Goal: Transaction & Acquisition: Purchase product/service

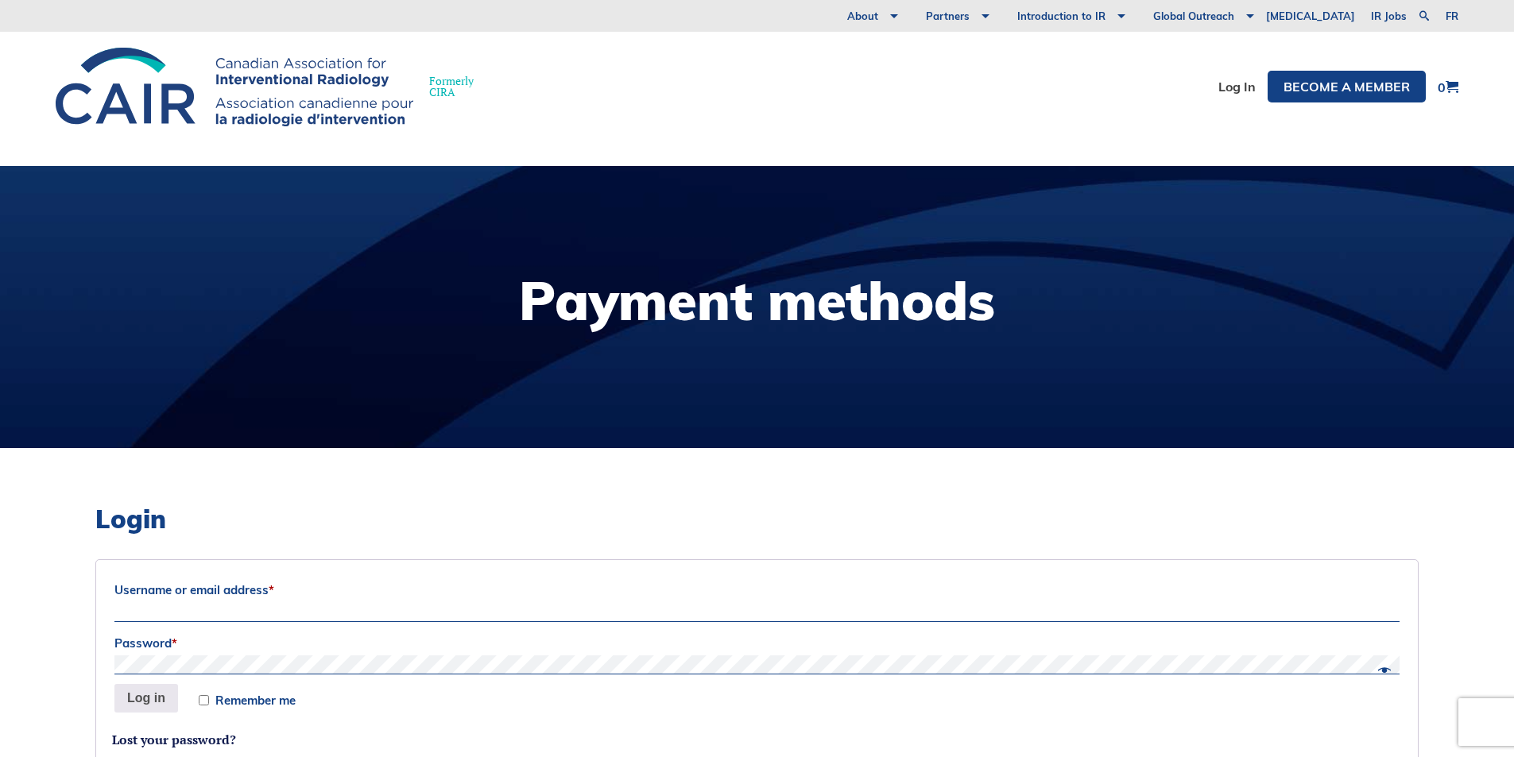
scroll to position [318, 0]
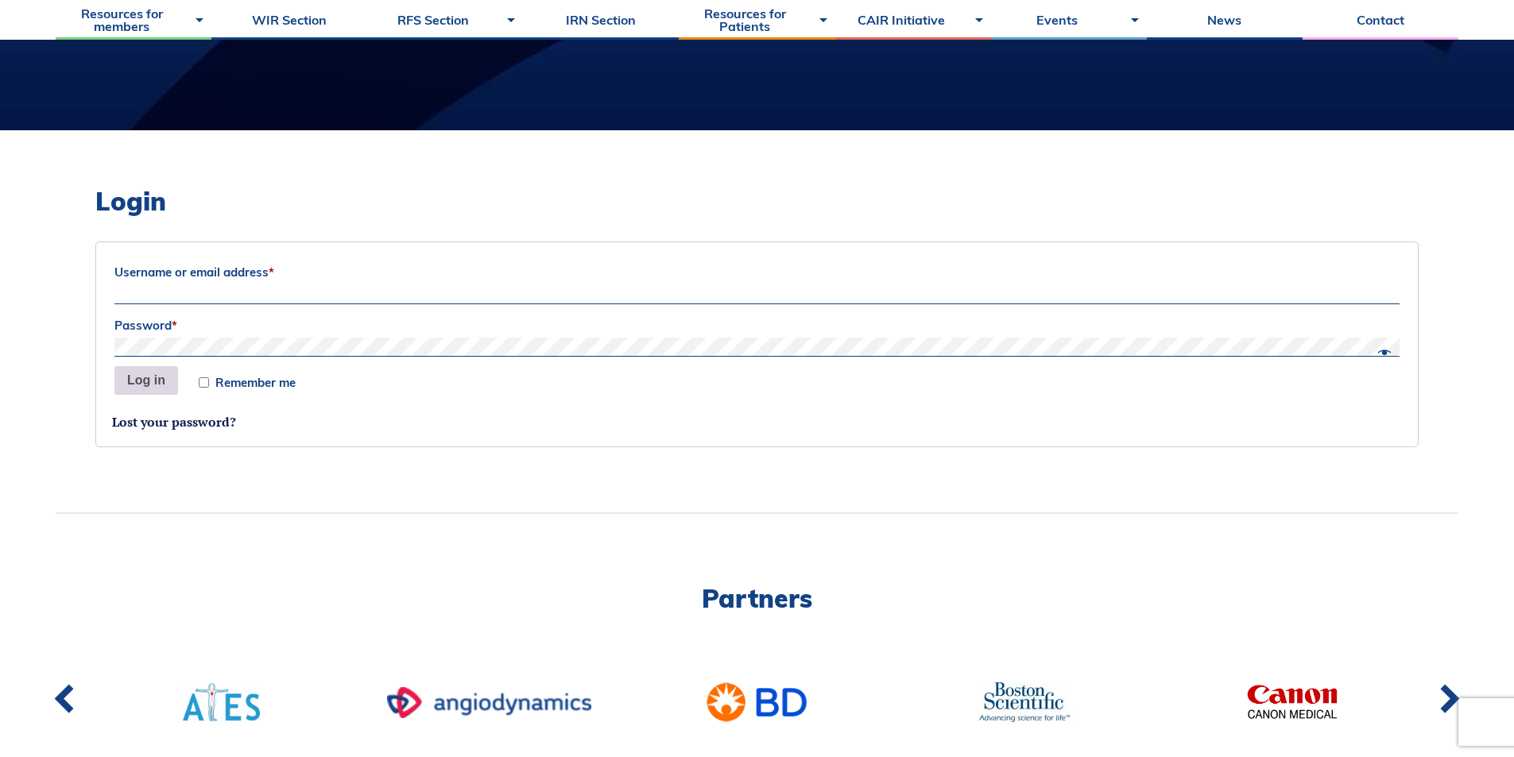
type input "sam.sh.xu@gmail.com"
click at [153, 385] on button "Log in" at bounding box center [146, 380] width 64 height 29
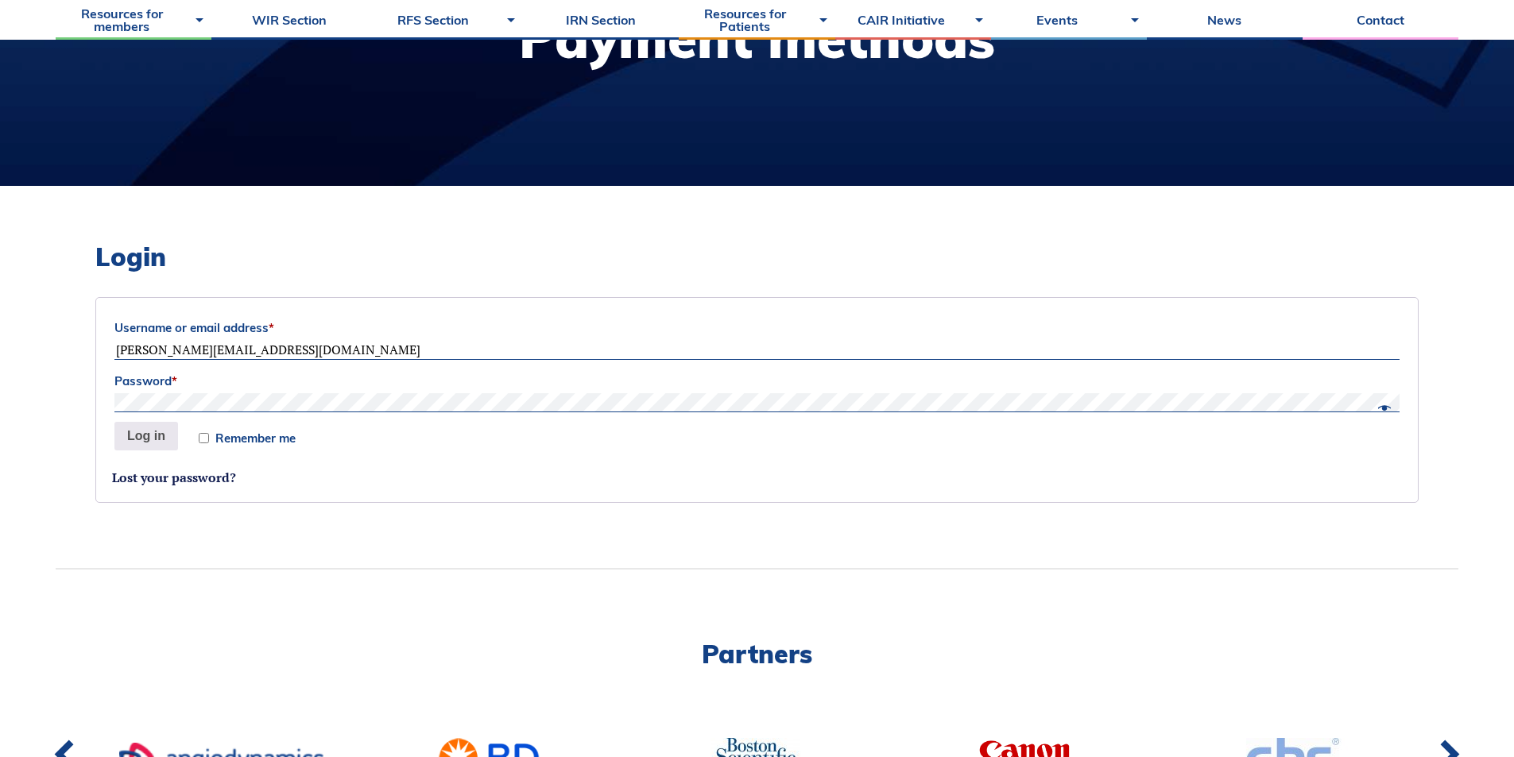
scroll to position [318, 0]
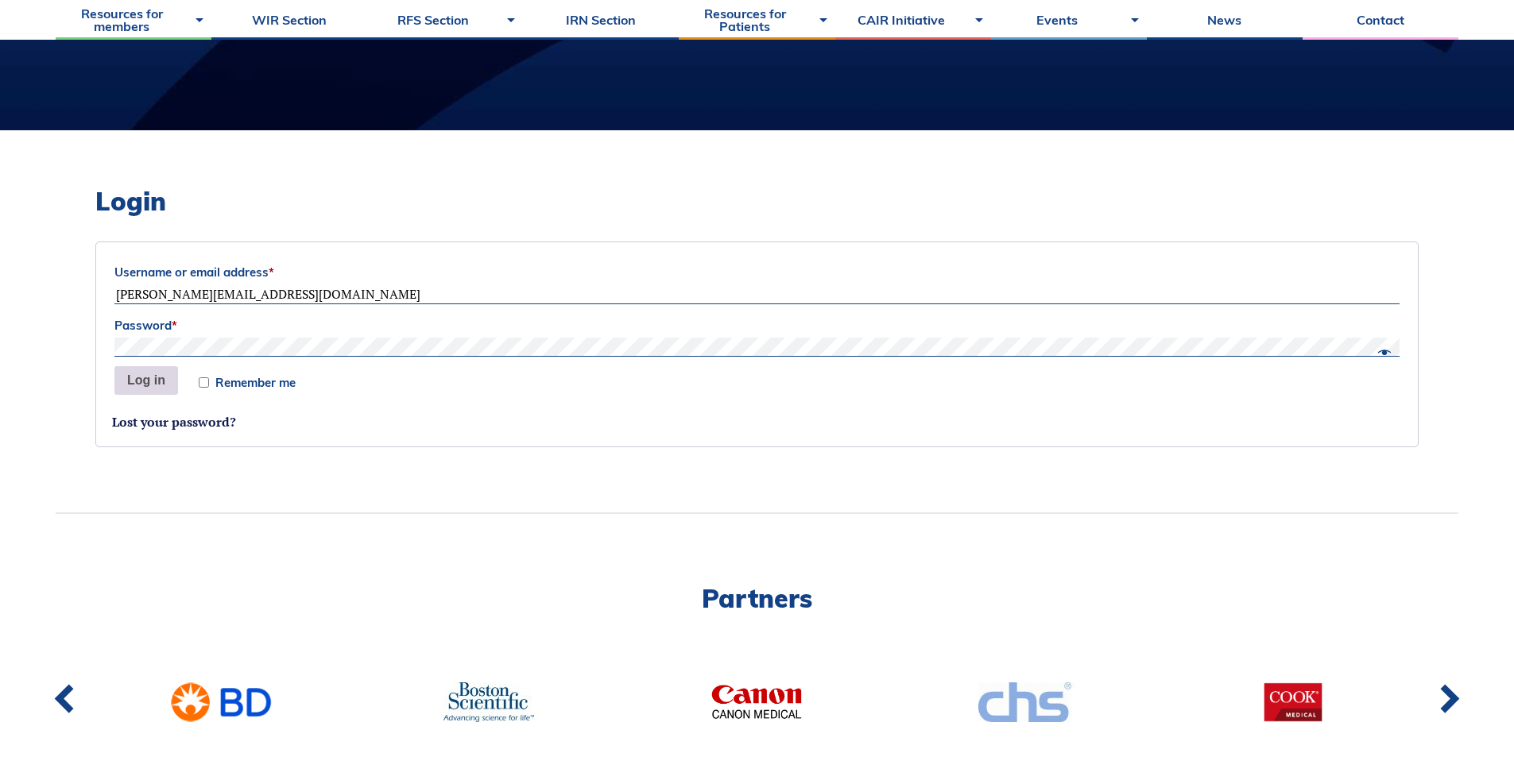
click at [130, 387] on button "Log in" at bounding box center [146, 380] width 64 height 29
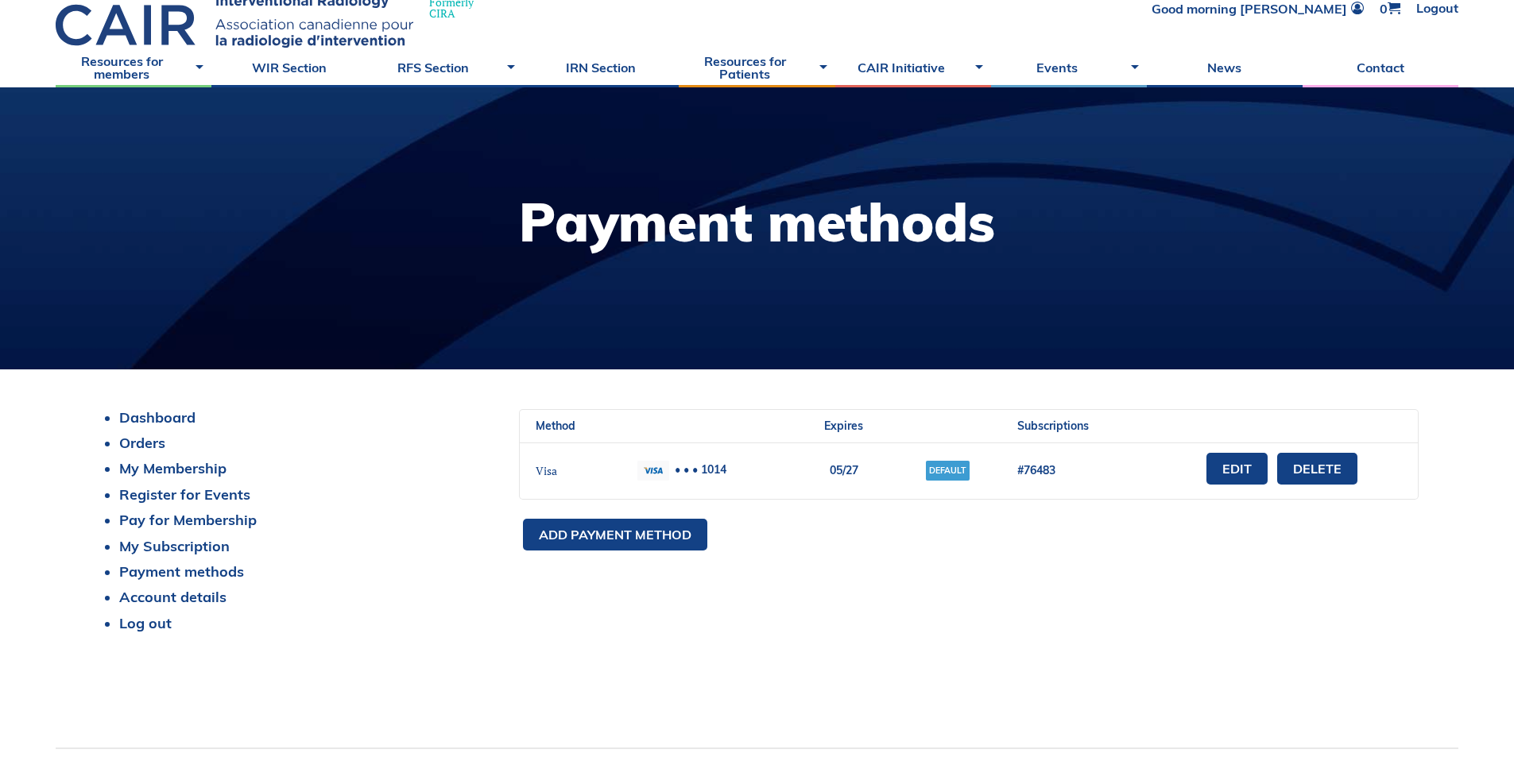
scroll to position [79, 0]
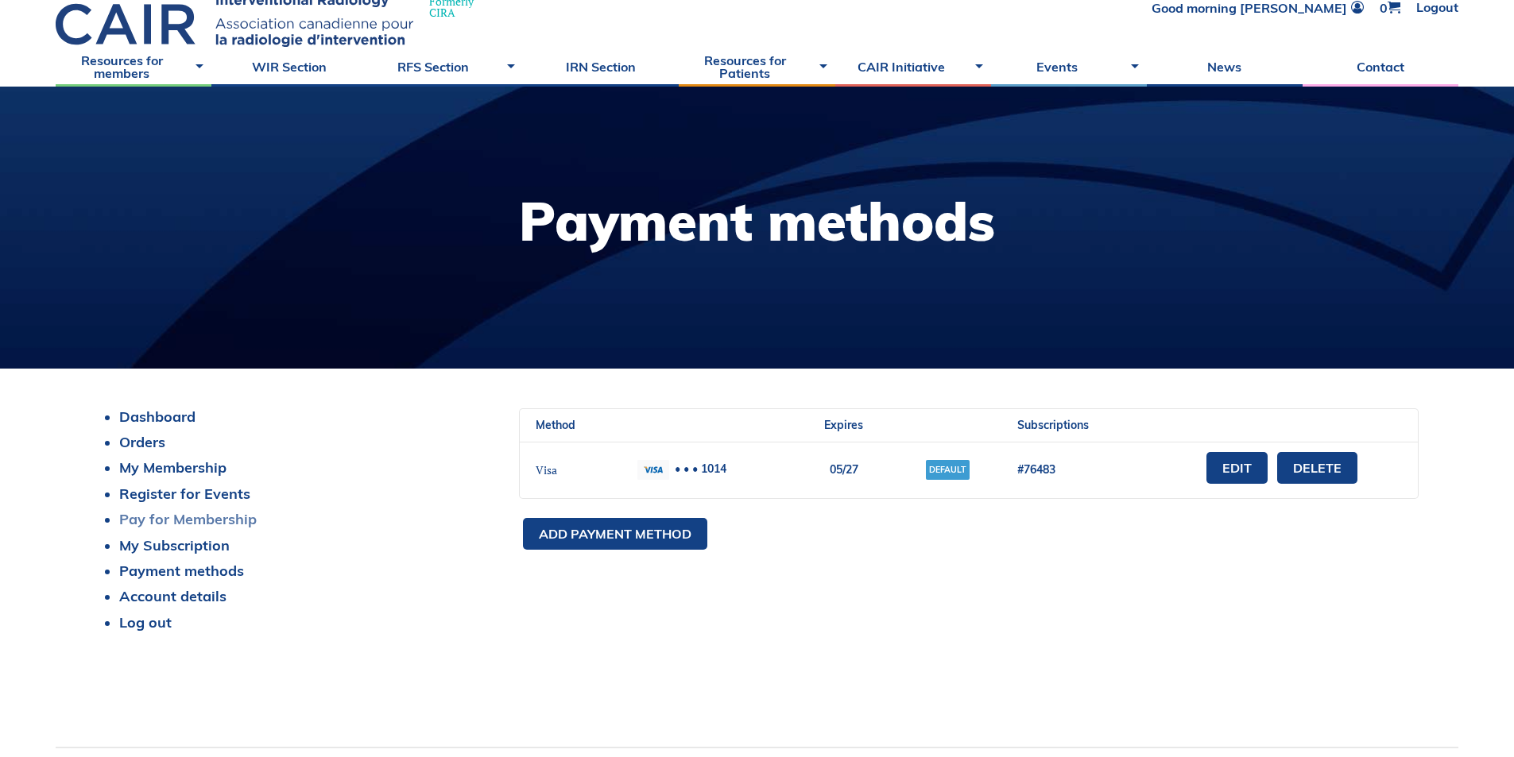
click at [207, 517] on link "Pay for Membership" at bounding box center [188, 519] width 138 height 18
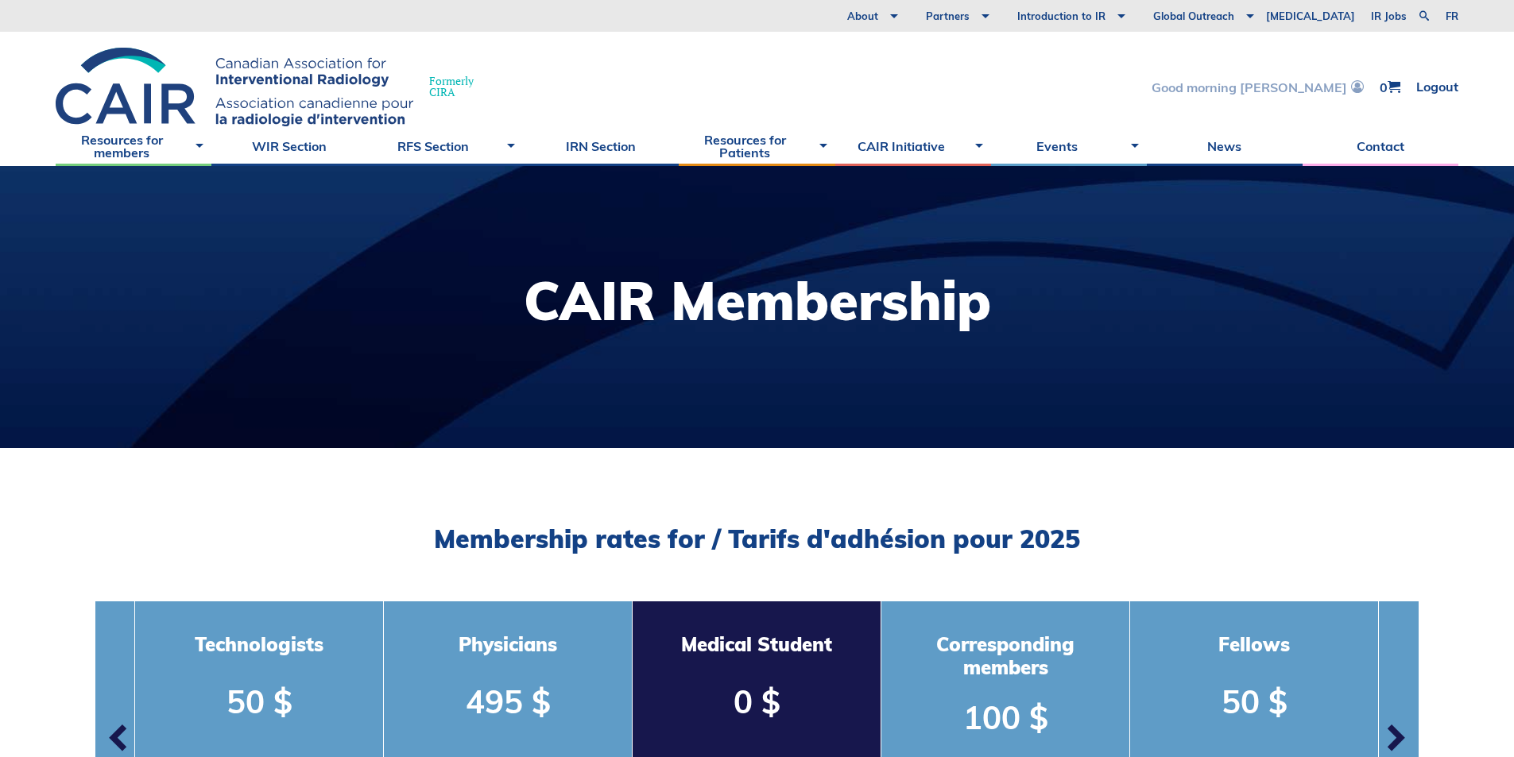
click at [1316, 84] on link "Good morning Samuel" at bounding box center [1258, 87] width 212 height 14
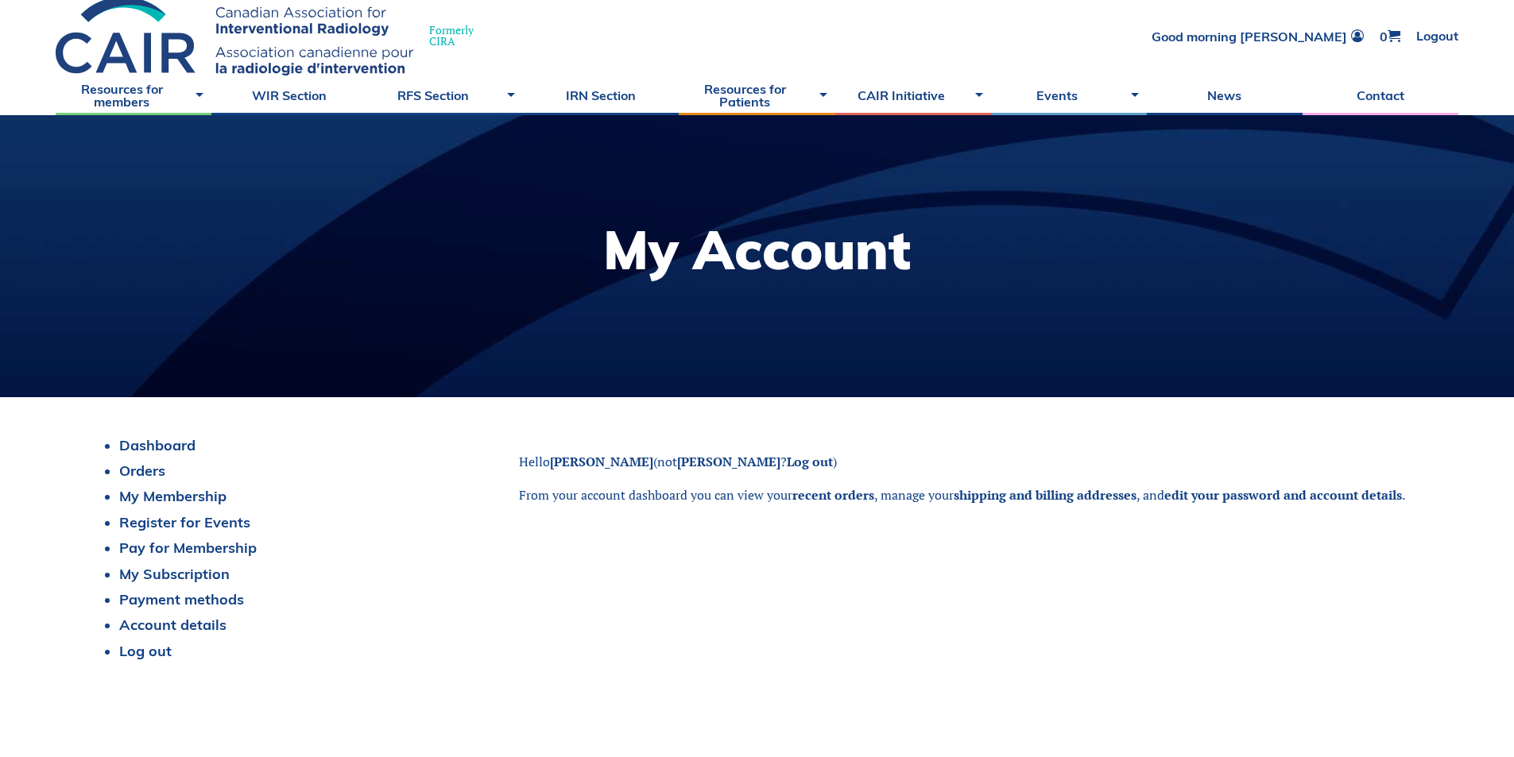
scroll to position [79, 0]
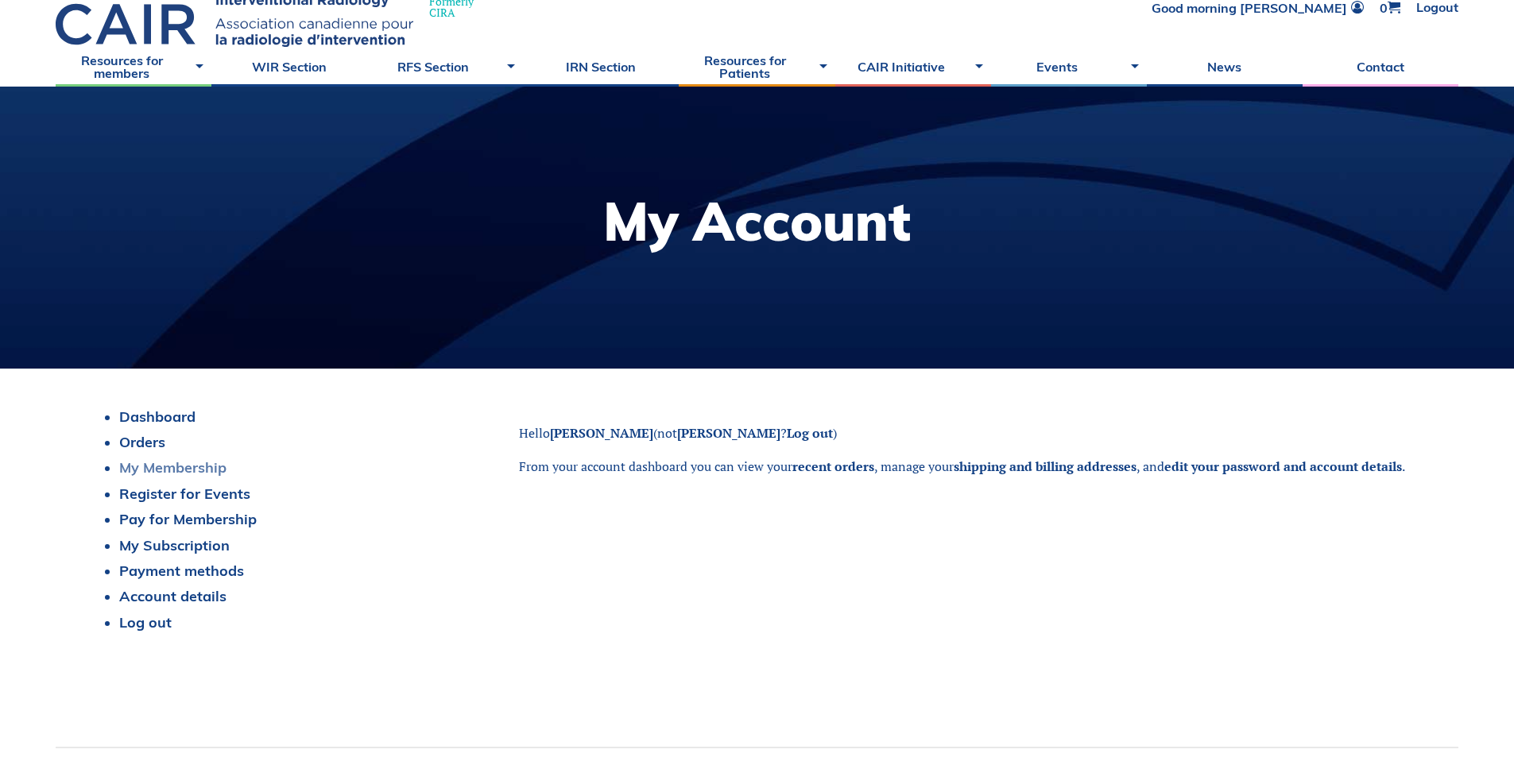
click at [184, 471] on link "My Membership" at bounding box center [172, 468] width 107 height 18
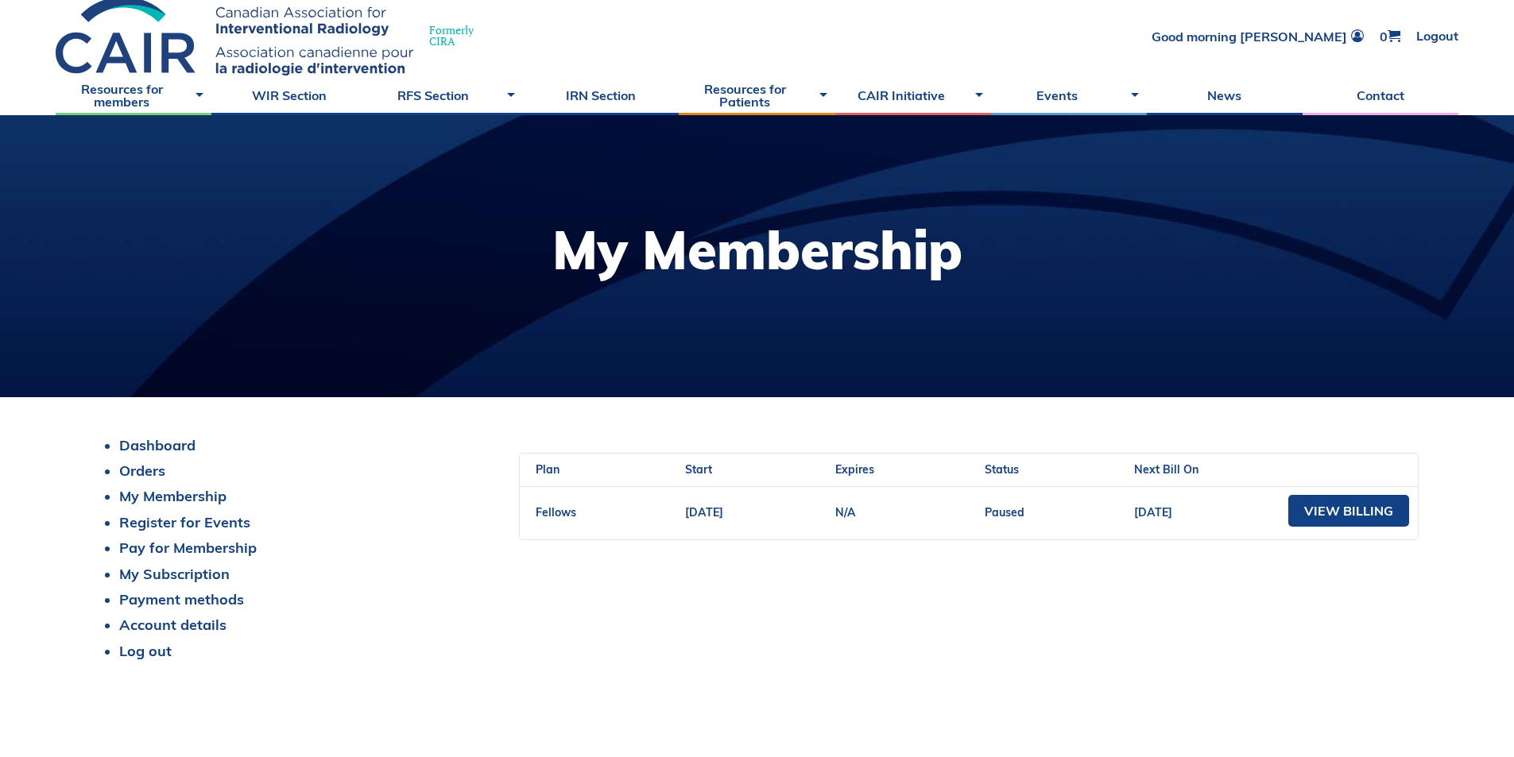
scroll to position [79, 0]
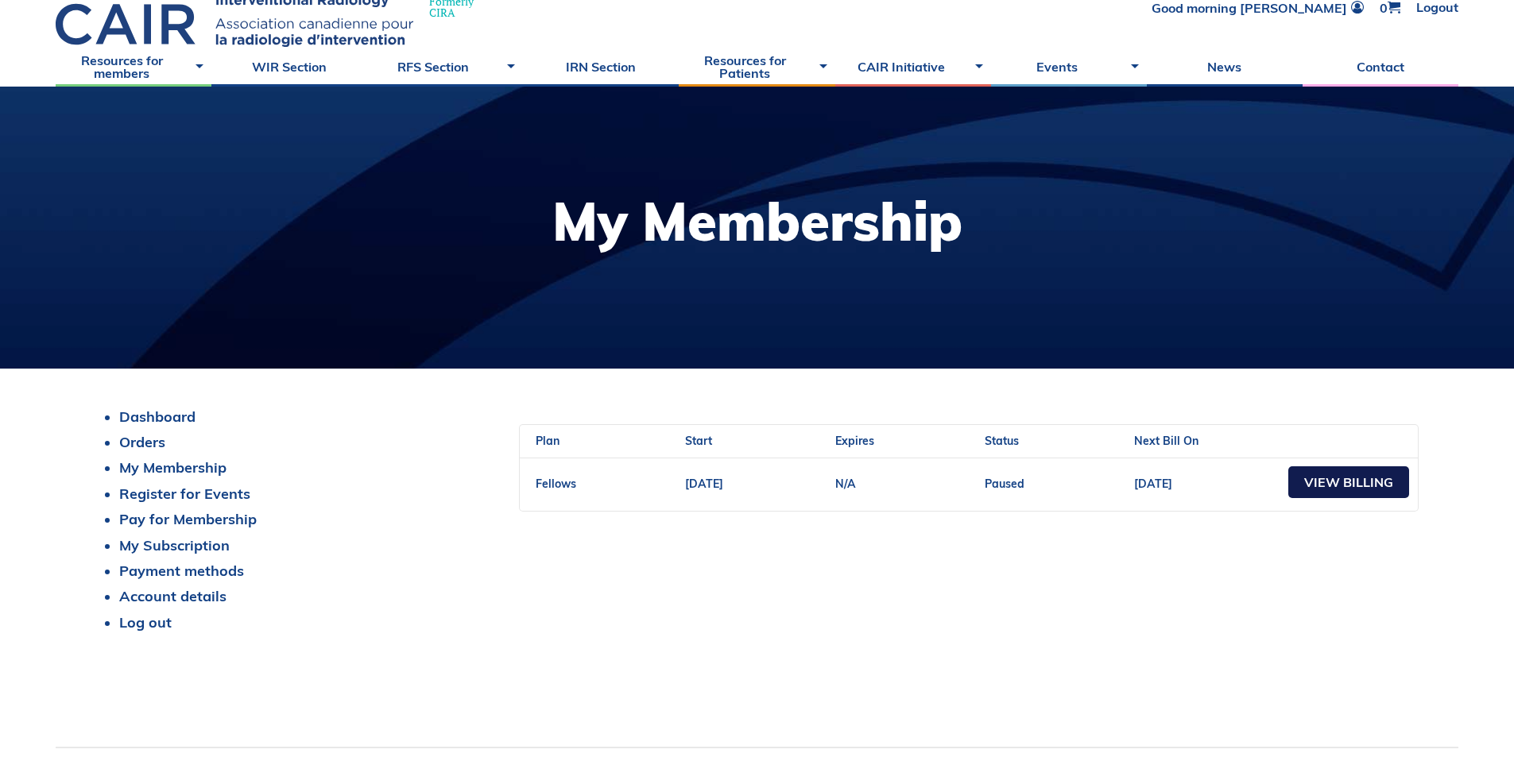
click at [1347, 490] on link "View Billing" at bounding box center [1348, 483] width 121 height 32
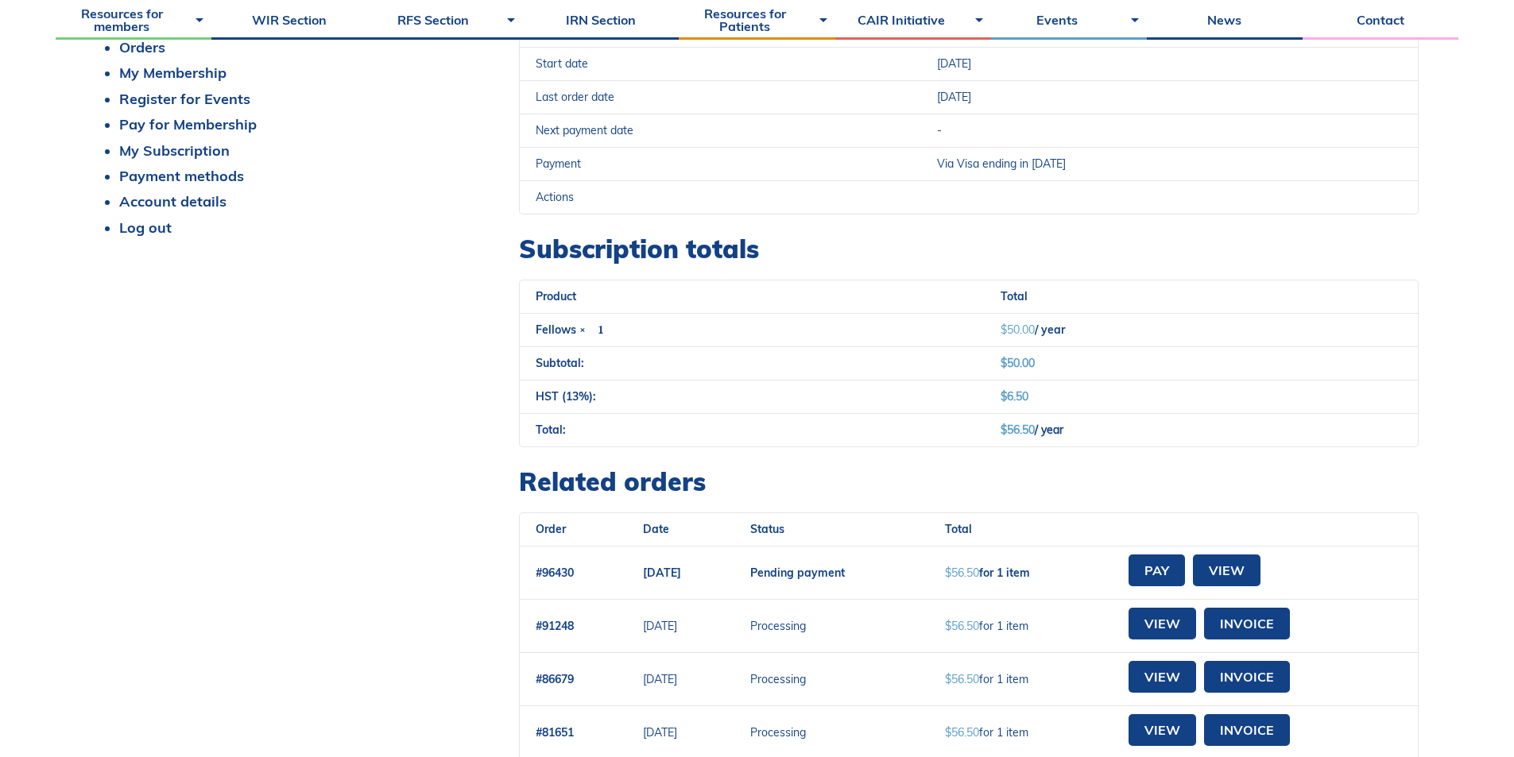
scroll to position [477, 0]
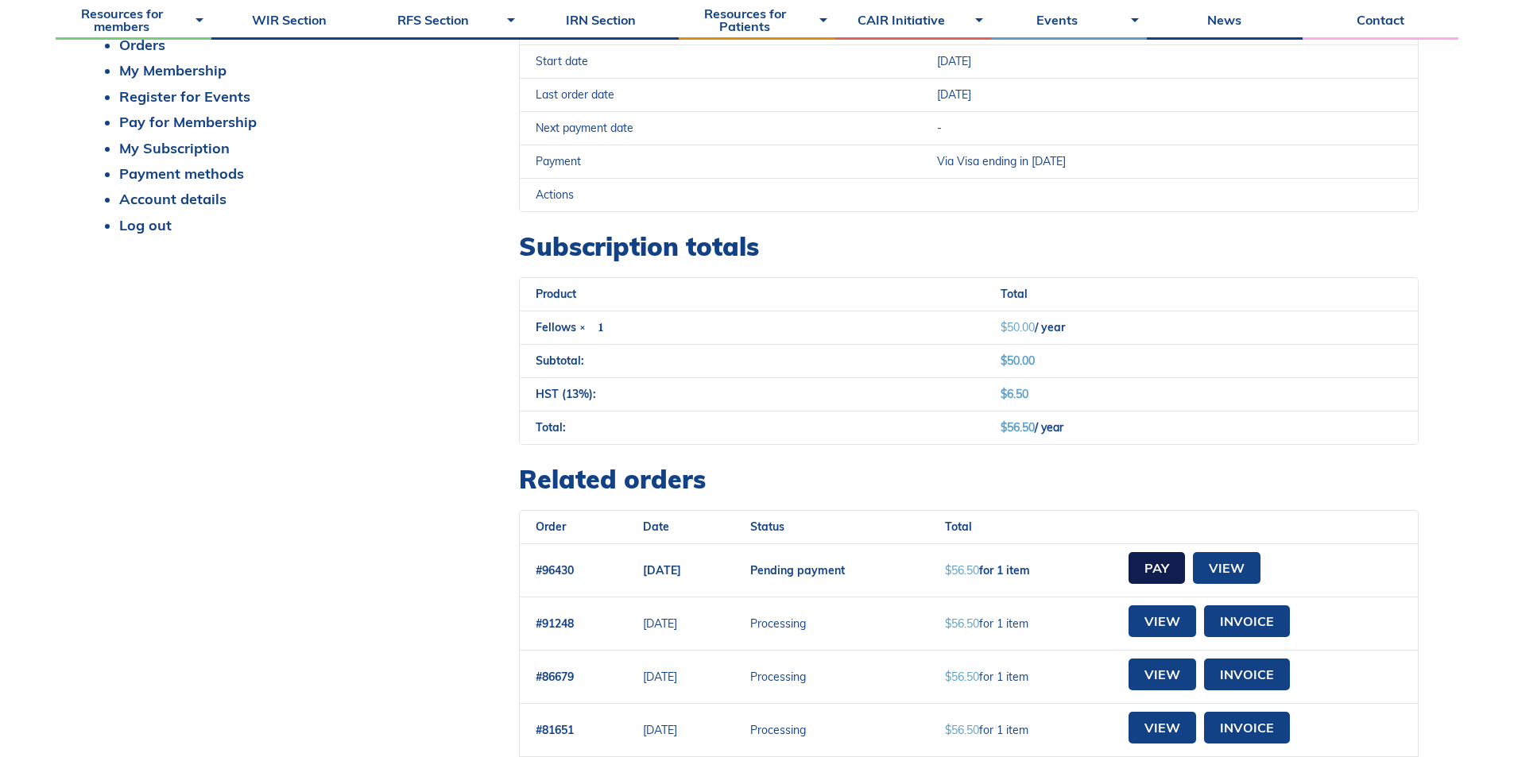
click at [1185, 568] on link "Pay" at bounding box center [1157, 568] width 56 height 32
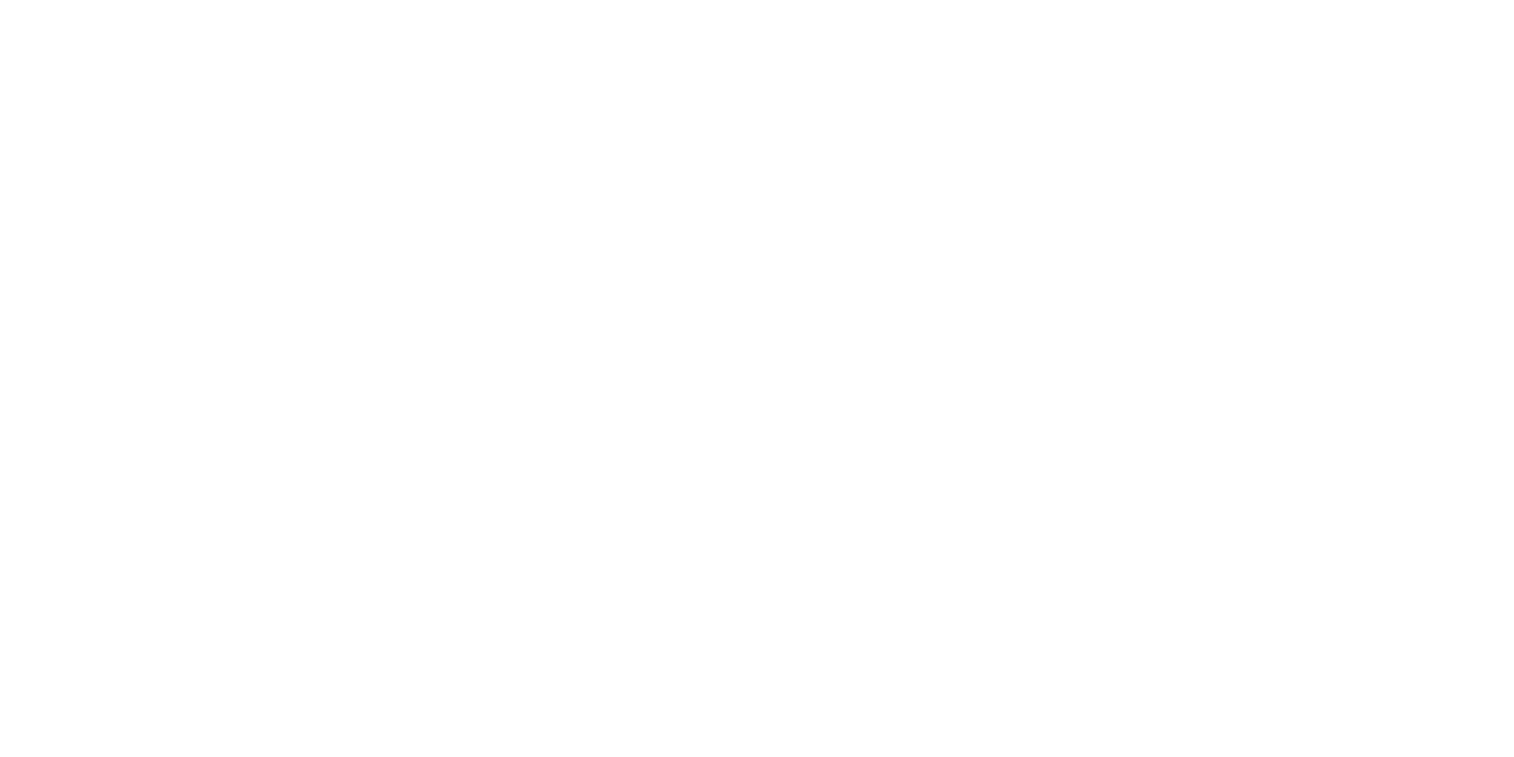
select select "ON"
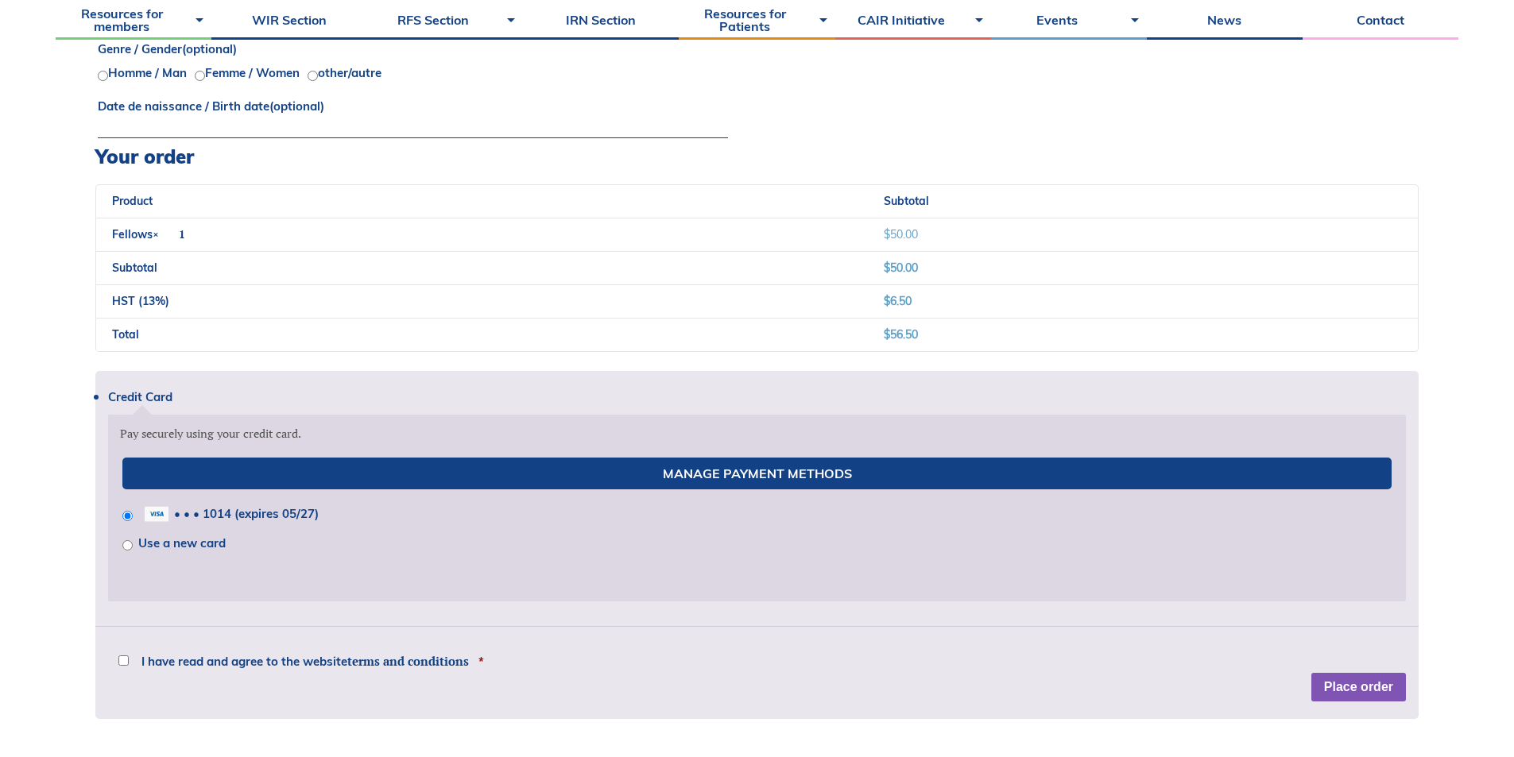
scroll to position [1192, 0]
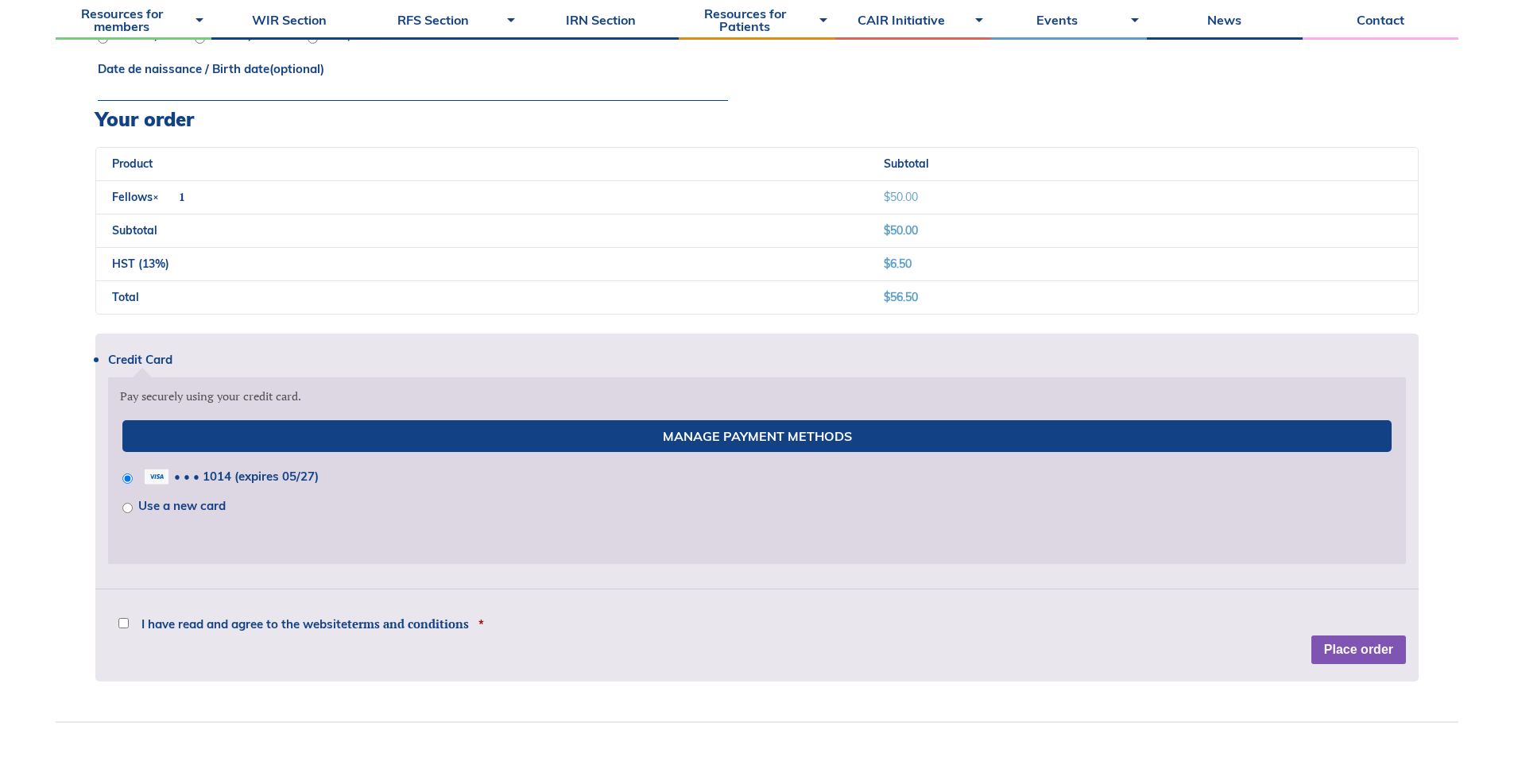
click at [348, 632] on label "I have read and agree to the website terms and conditions *" at bounding box center [301, 625] width 366 height 24
click at [129, 629] on input "I have read and agree to the website terms and conditions *" at bounding box center [123, 623] width 10 height 10
checkbox input "true"
click at [1358, 647] on button "Place order" at bounding box center [1358, 650] width 95 height 29
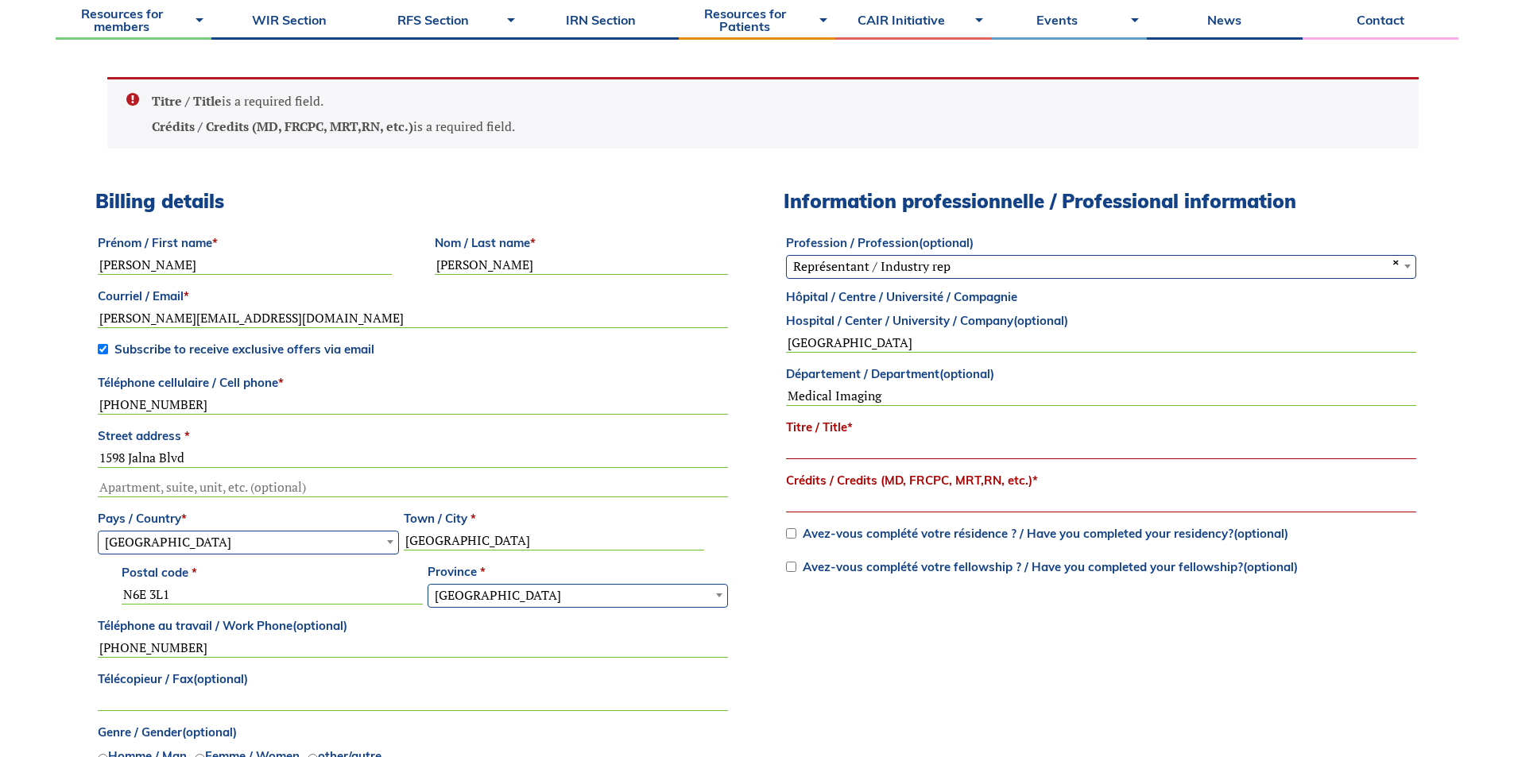
scroll to position [511, 0]
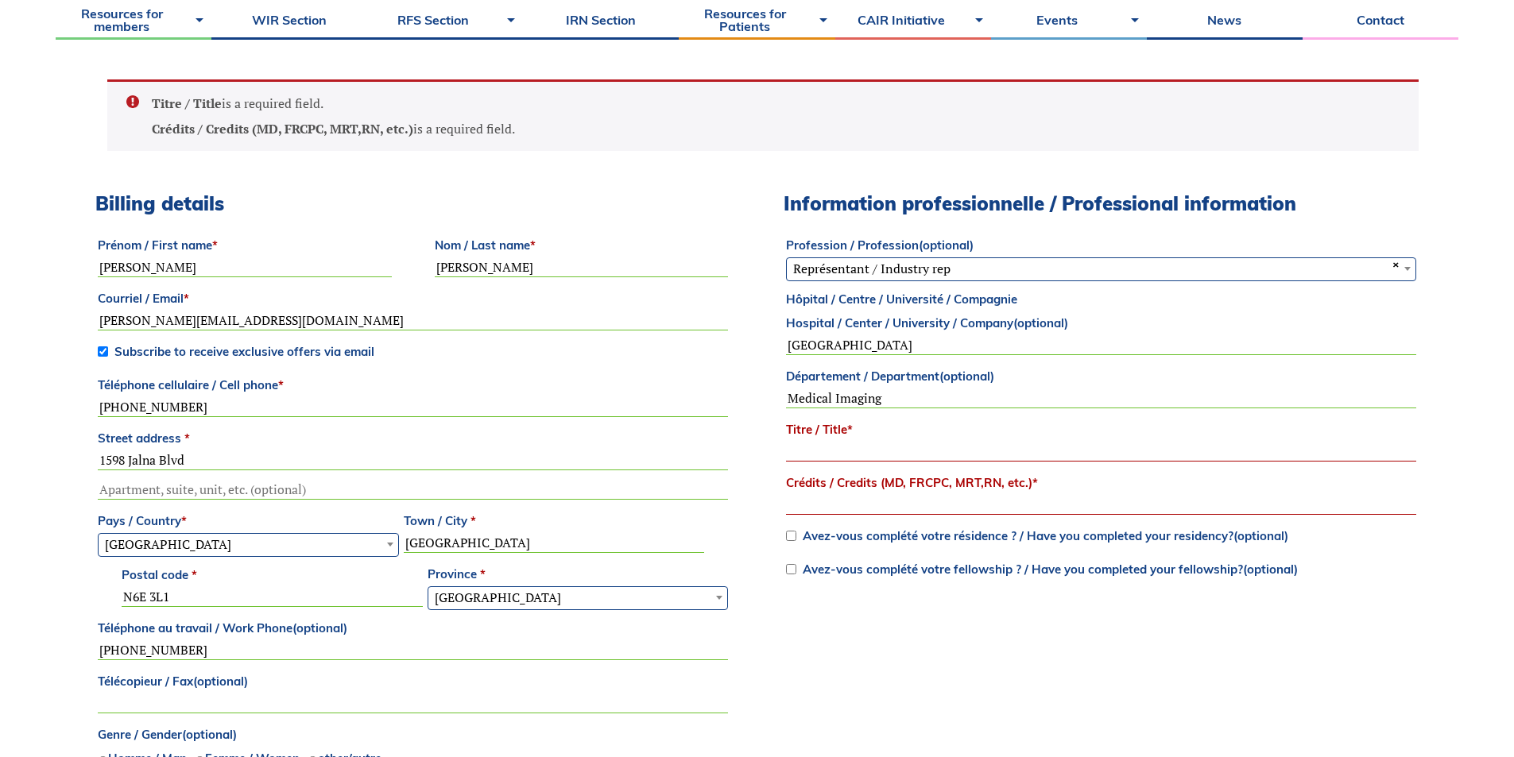
click at [873, 451] on input "Titre / Title *" at bounding box center [1101, 452] width 630 height 19
type input "Dr"
click at [847, 498] on input "Crédits / Credits (MD, FRCPC, MRT,RN, etc.) *" at bounding box center [1101, 505] width 630 height 19
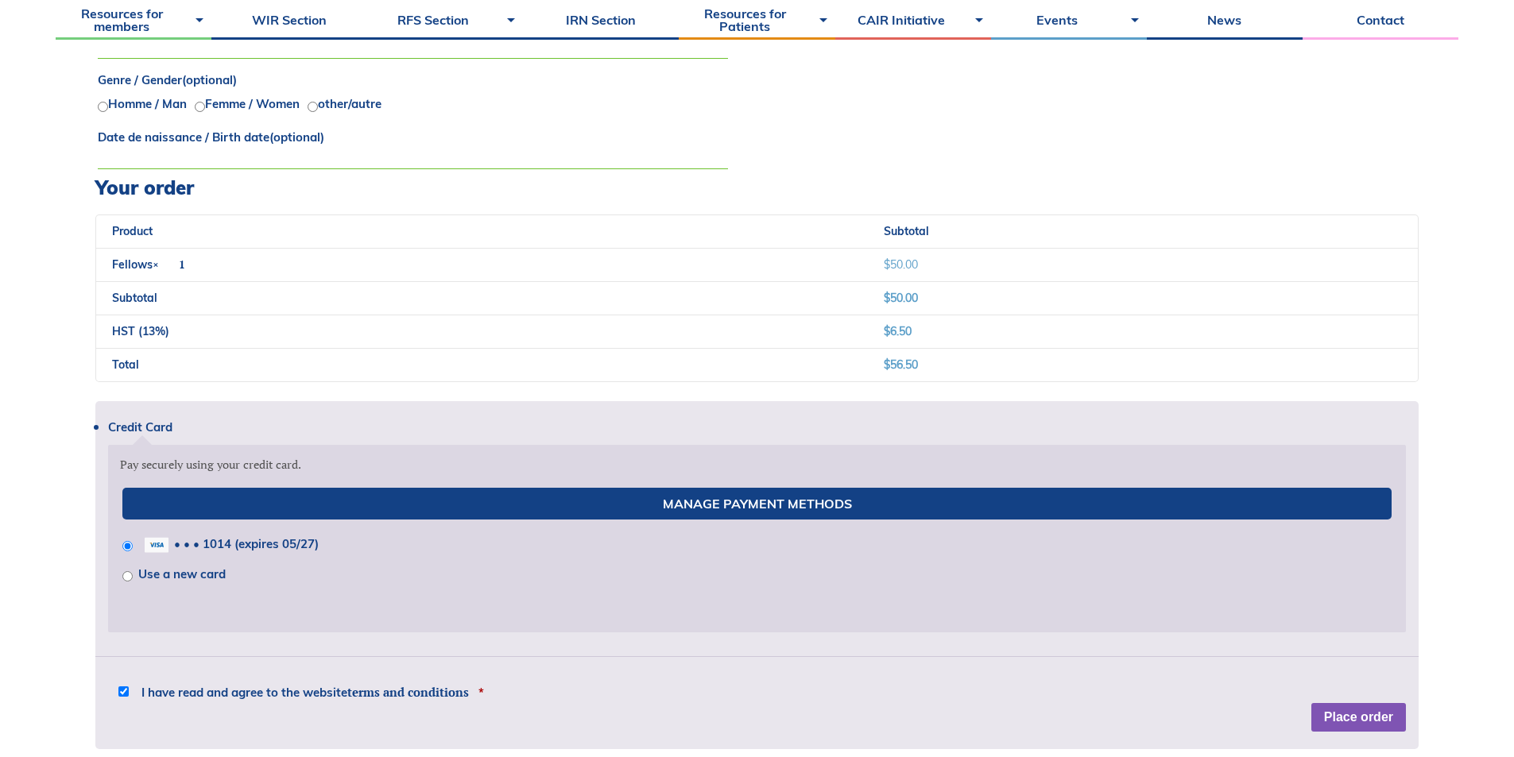
scroll to position [1306, 0]
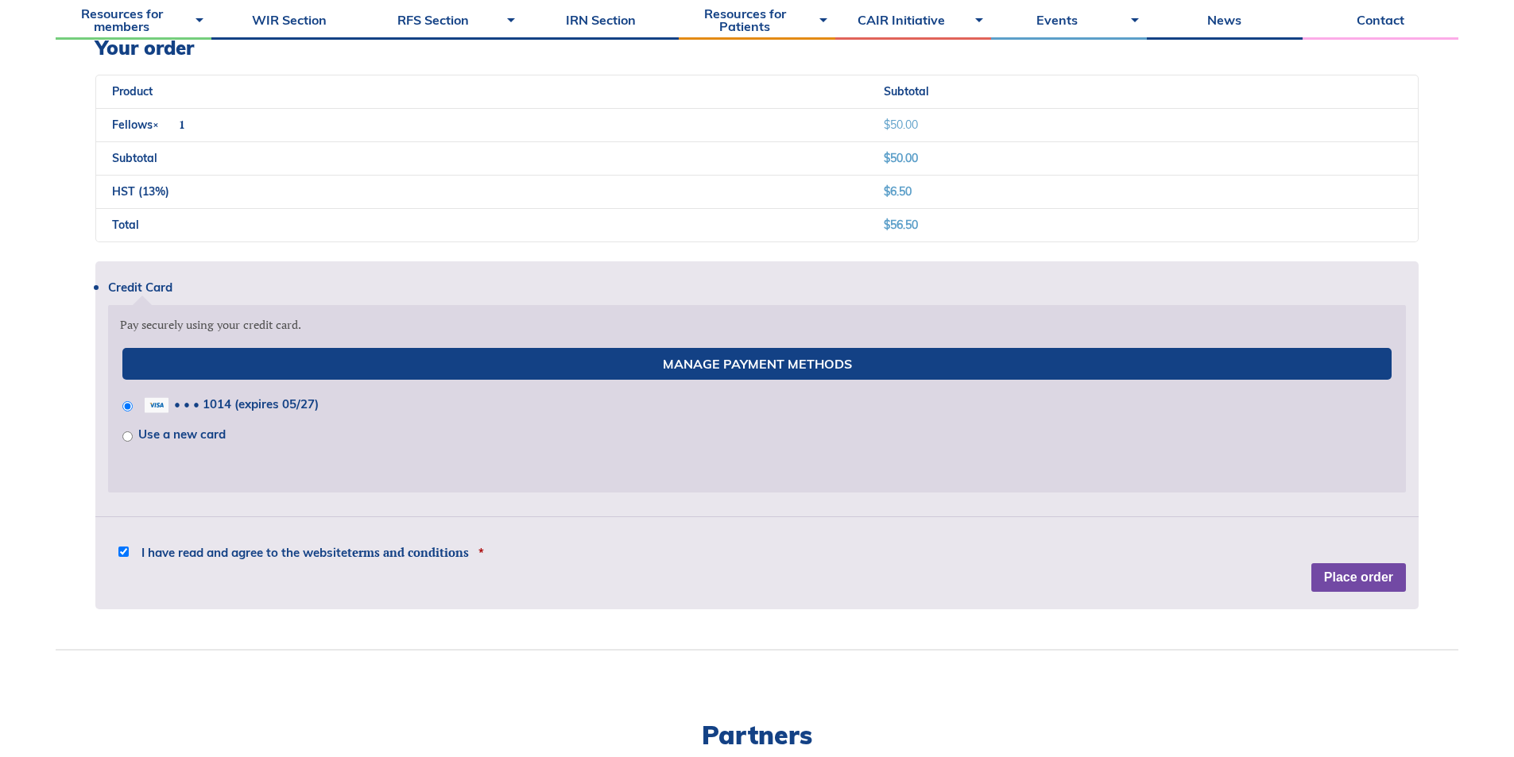
type input "MD, FRCPC"
click at [1341, 581] on div "Credit Card Pay securely using your credit card. Manage Payment Methods • • • 1…" at bounding box center [756, 435] width 1323 height 348
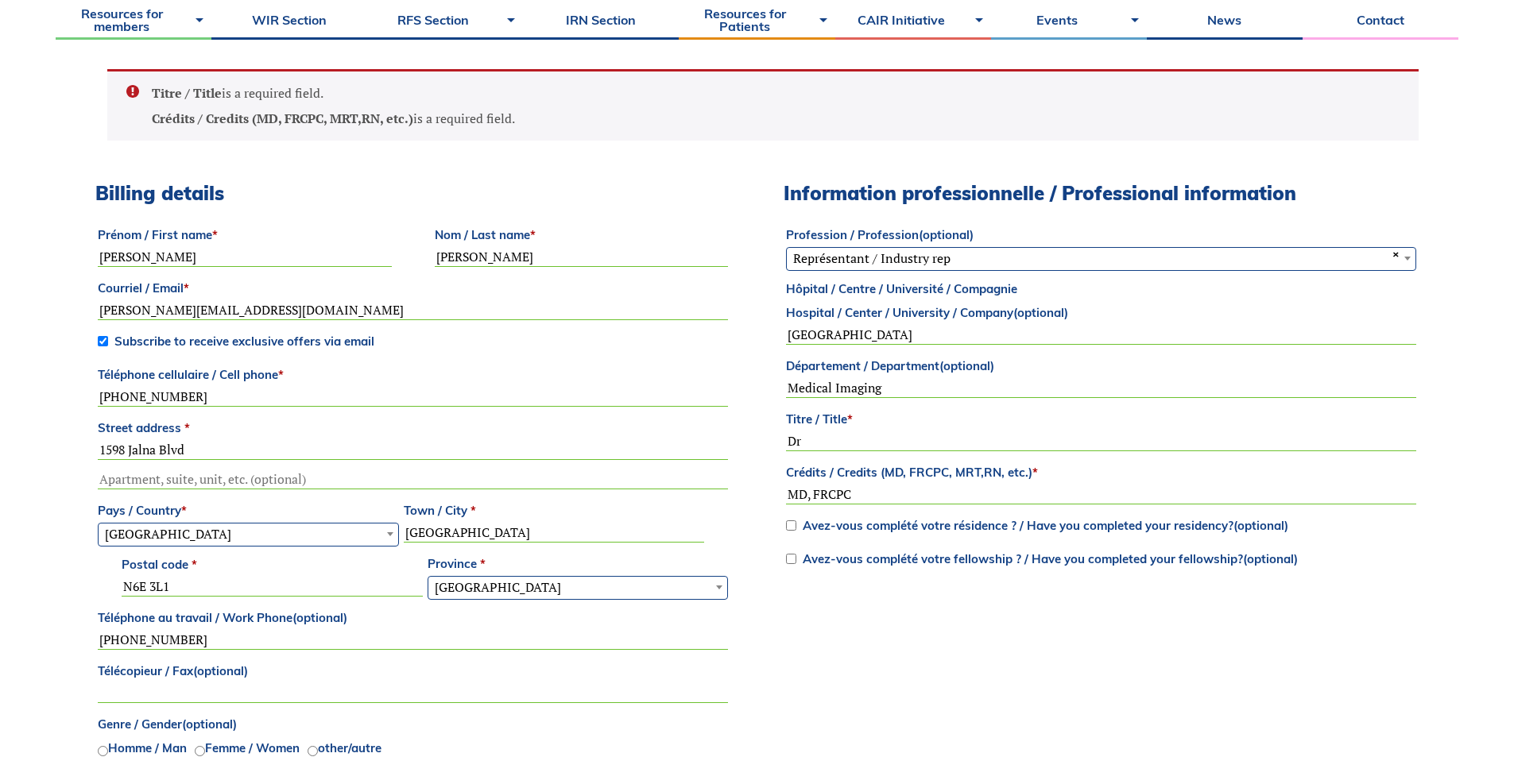
scroll to position [670, 0]
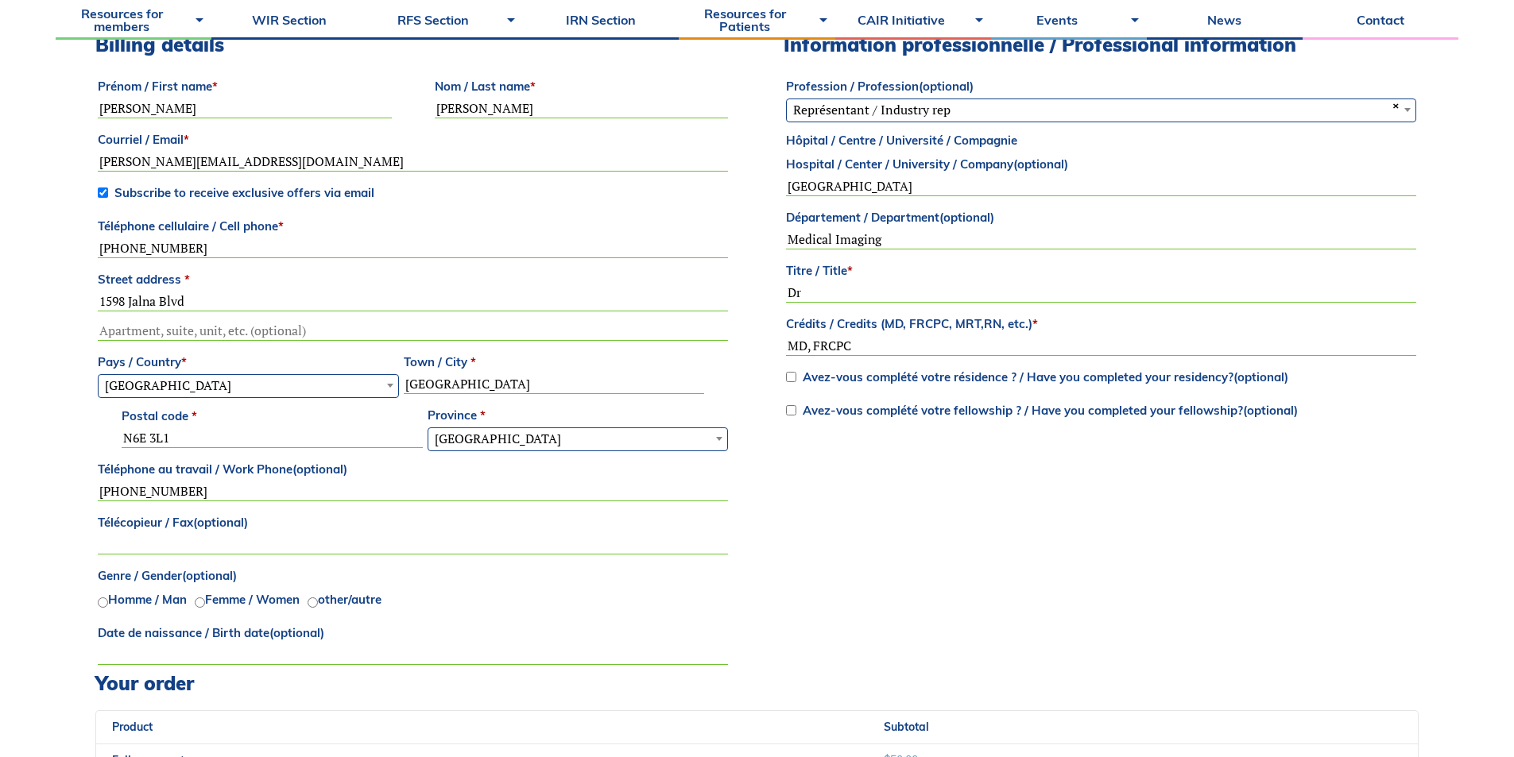
click at [850, 506] on div "Billing details Prénom / First name * Samuel Nom / Last name * Xu Courriel / Em…" at bounding box center [756, 352] width 1323 height 639
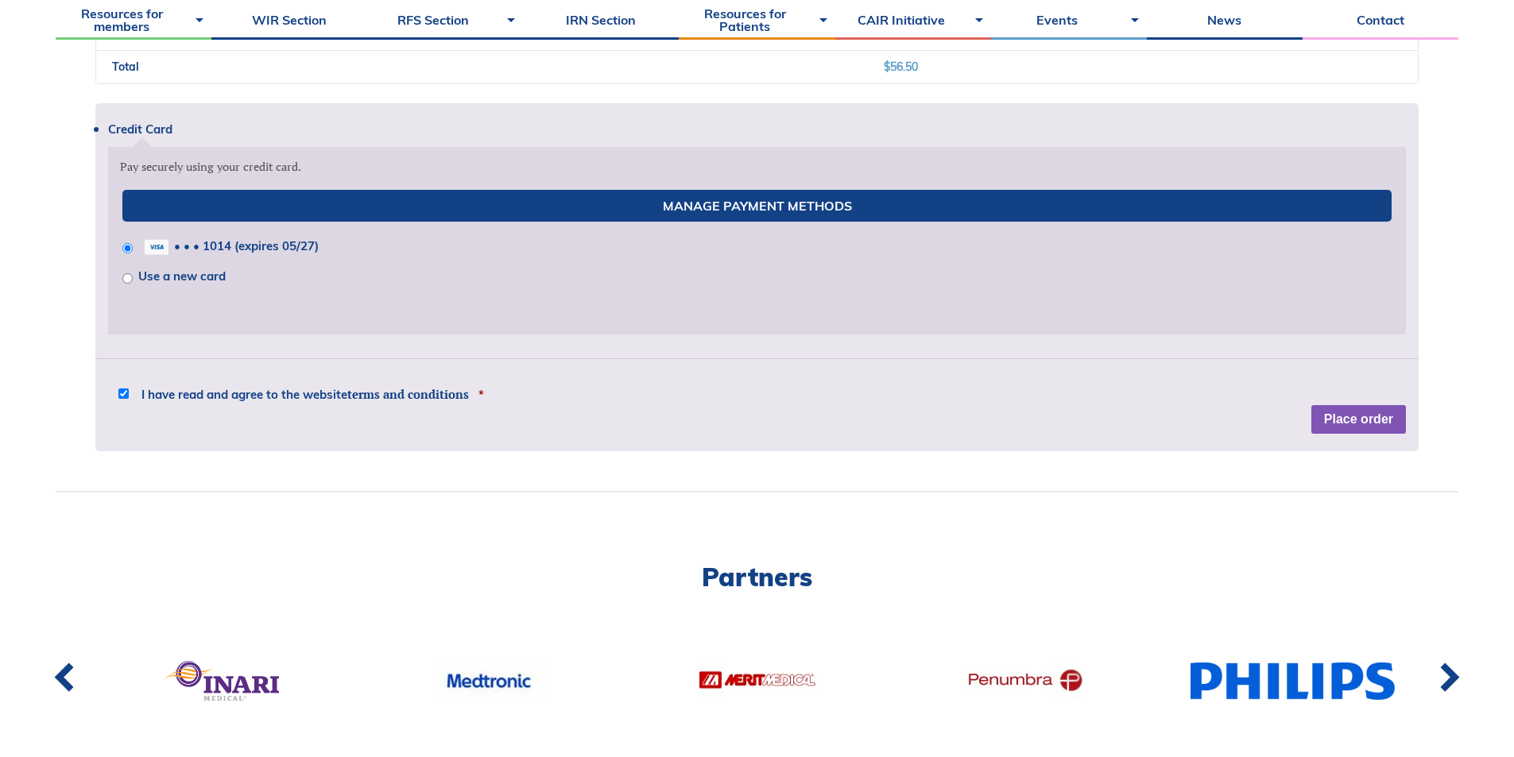
scroll to position [1465, 0]
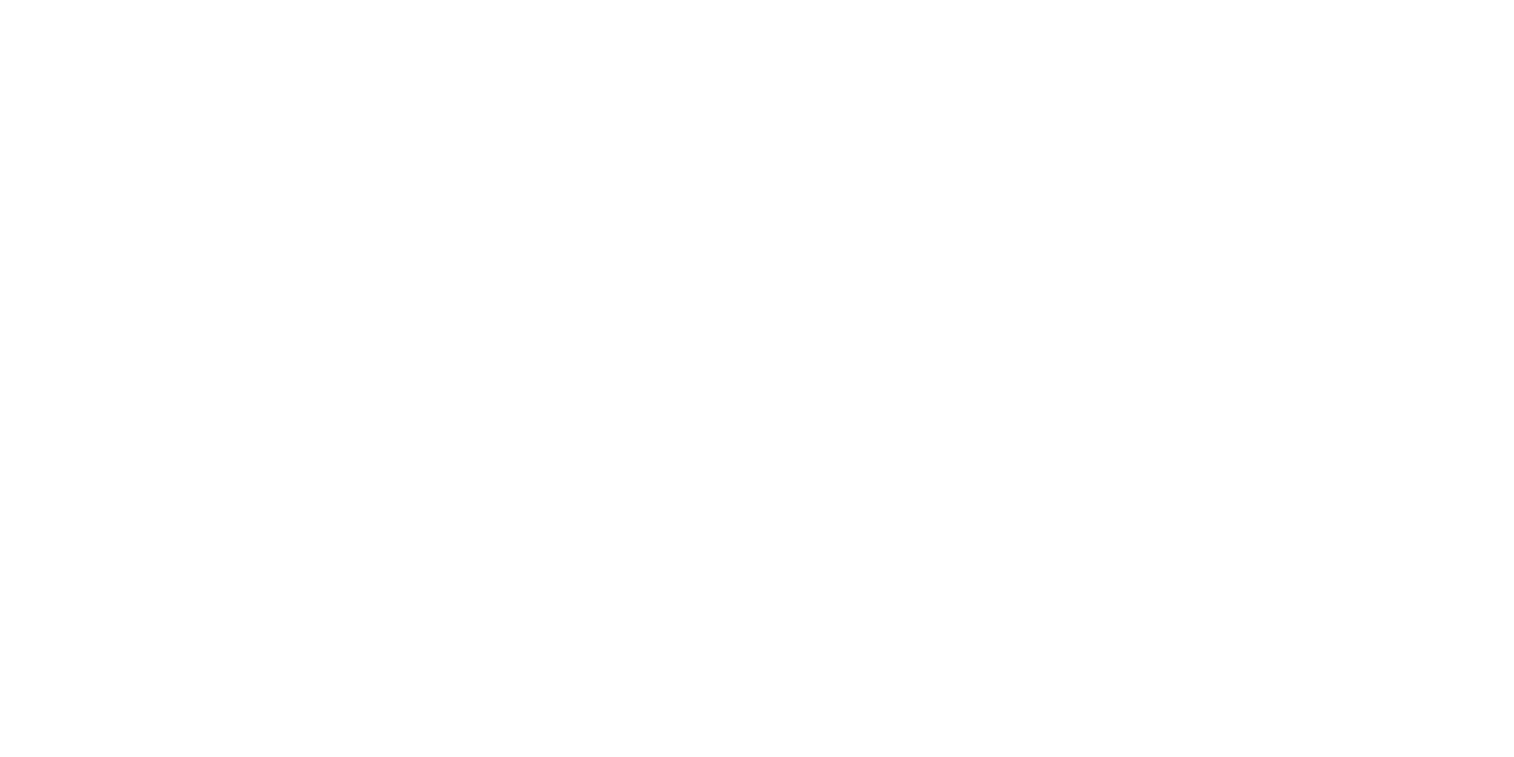
select select "ON"
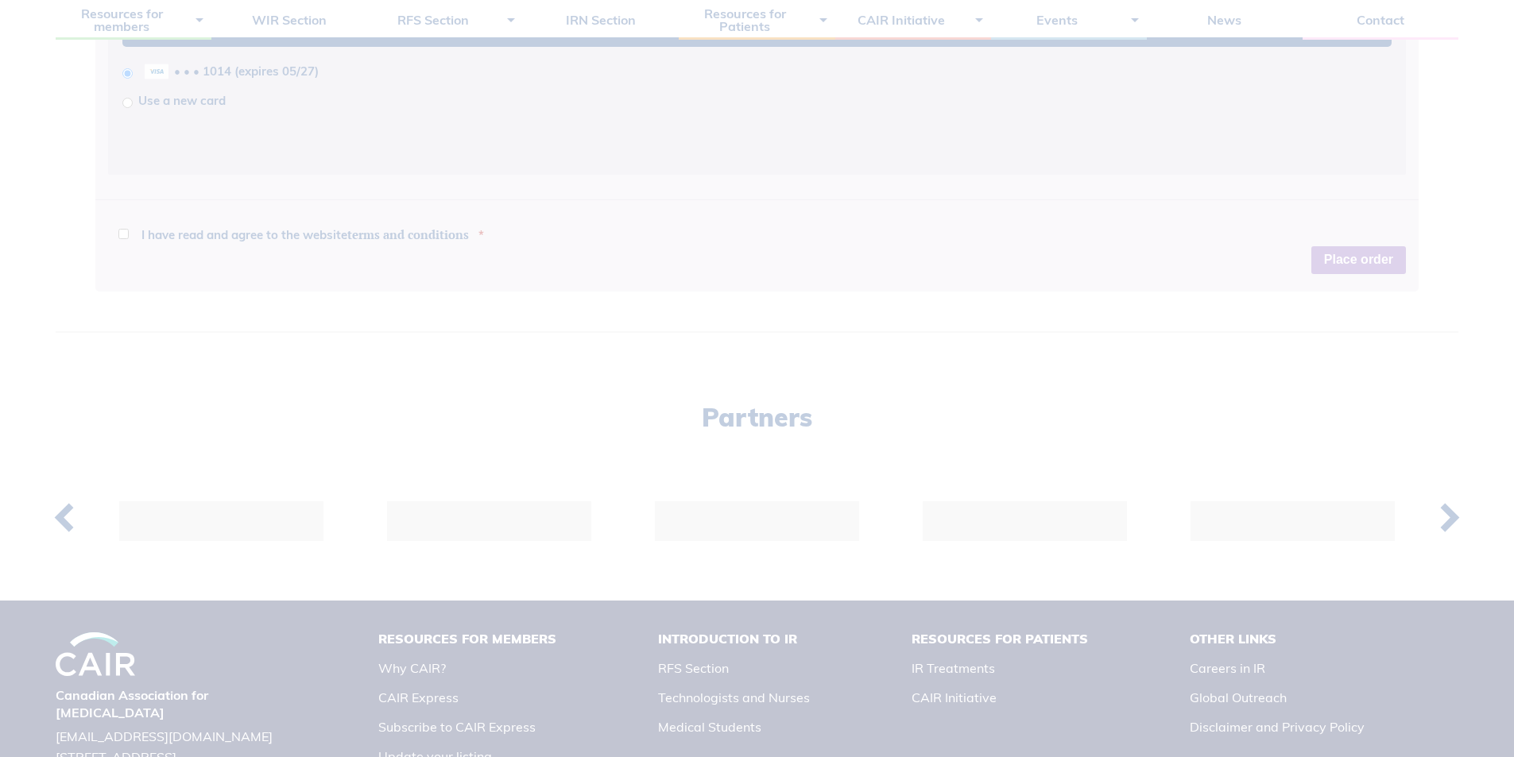
scroll to position [1343, 0]
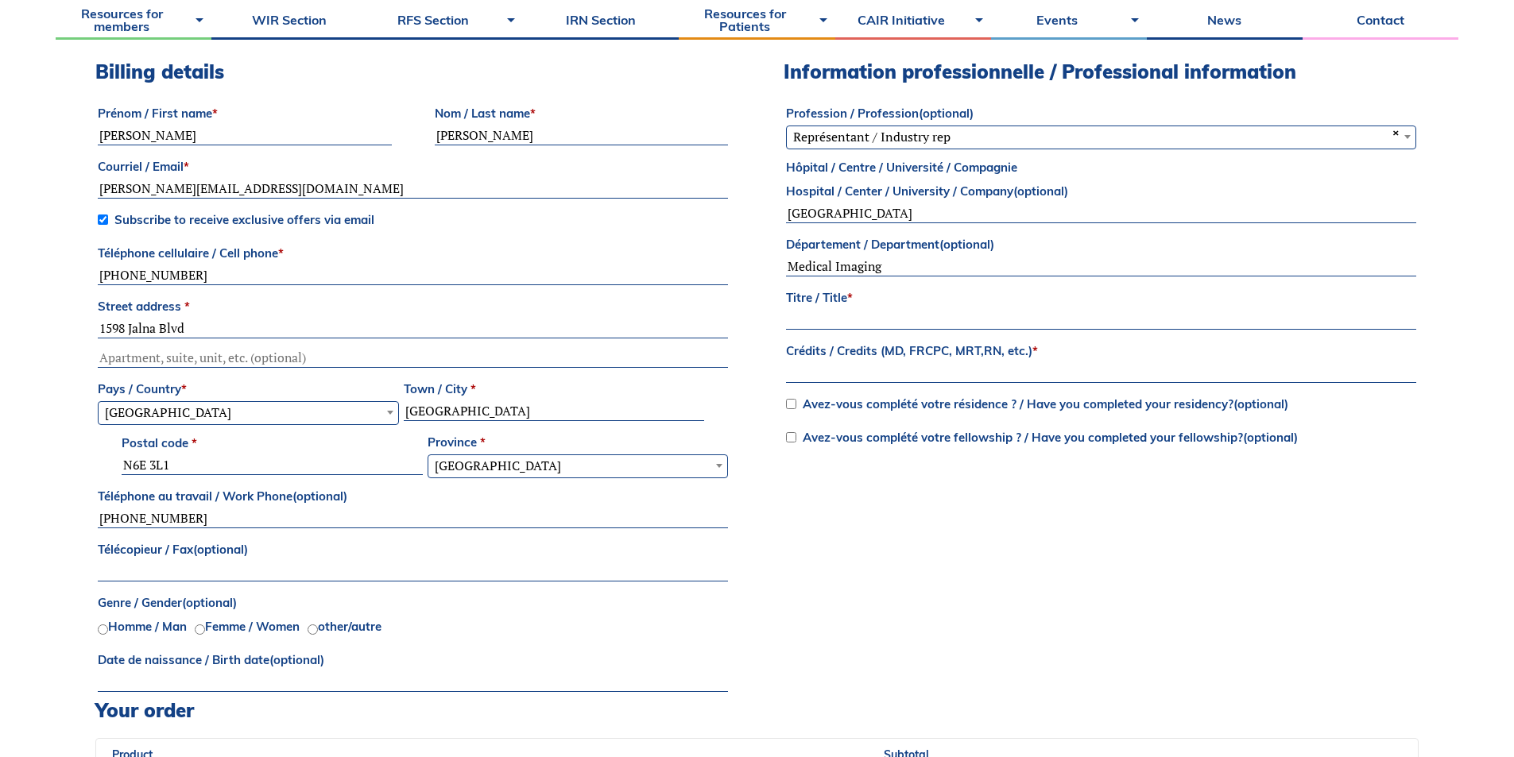
scroll to position [310, 0]
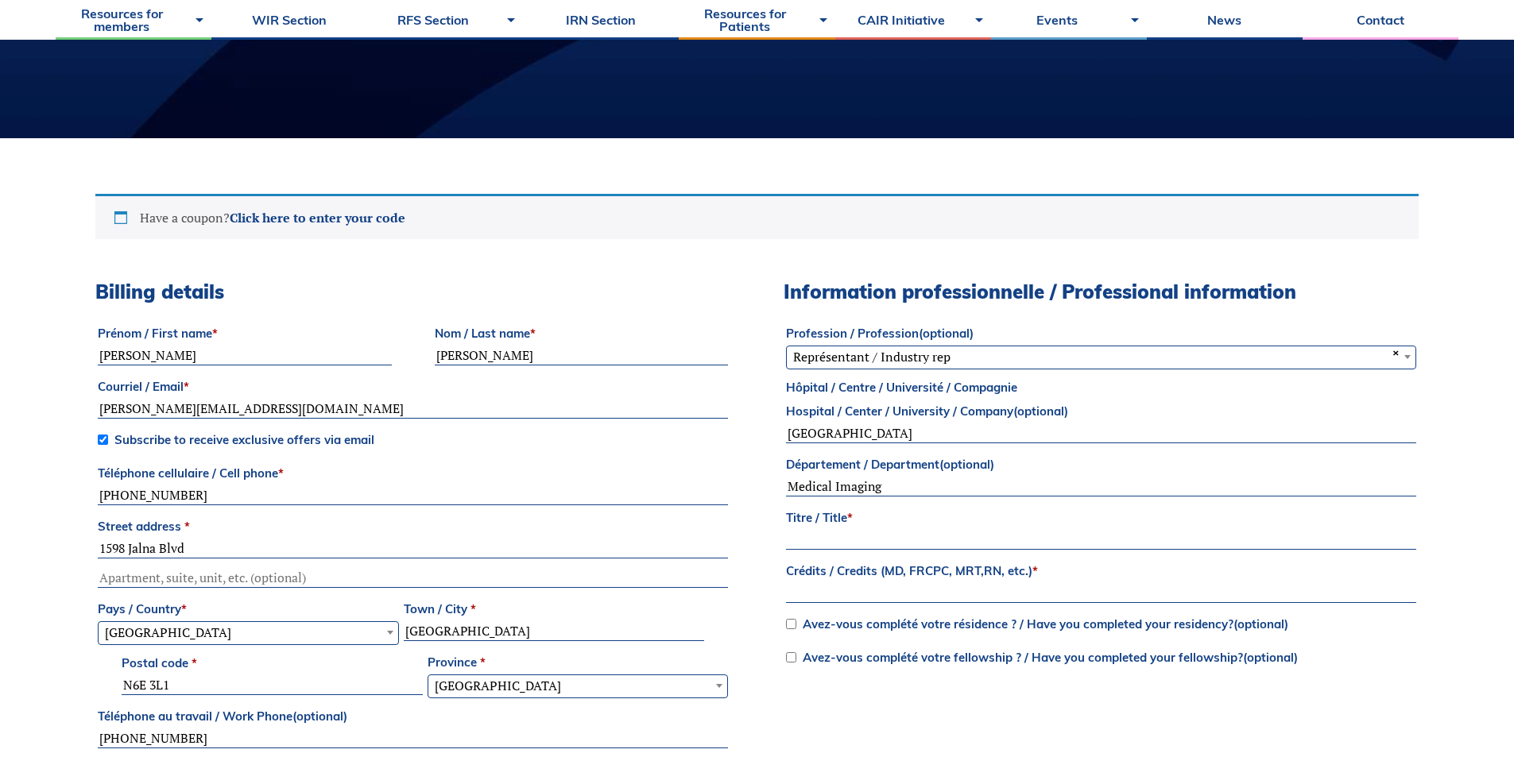
click at [863, 531] on input "Titre / Title *" at bounding box center [1101, 540] width 630 height 19
type input "Dr"
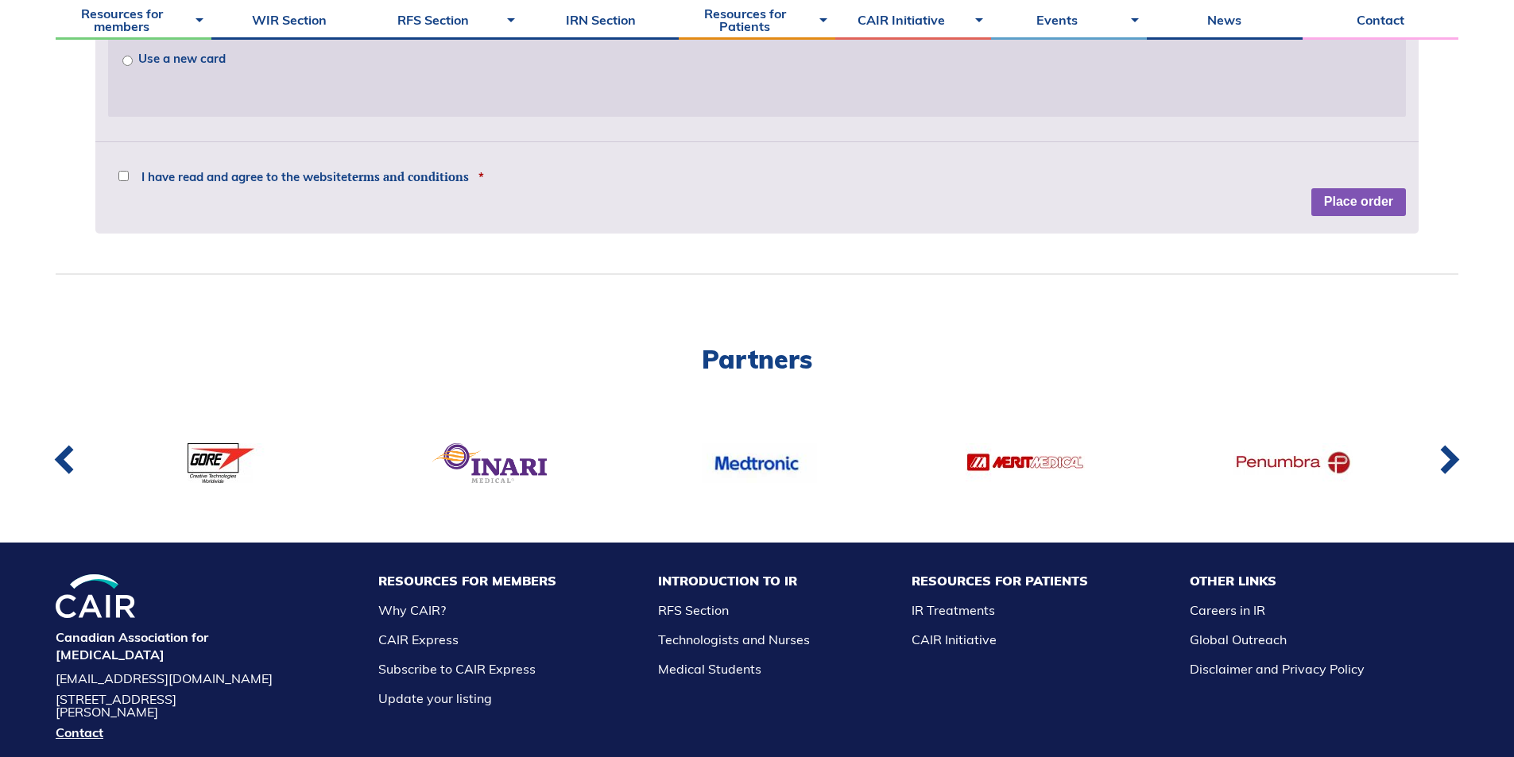
scroll to position [1423, 0]
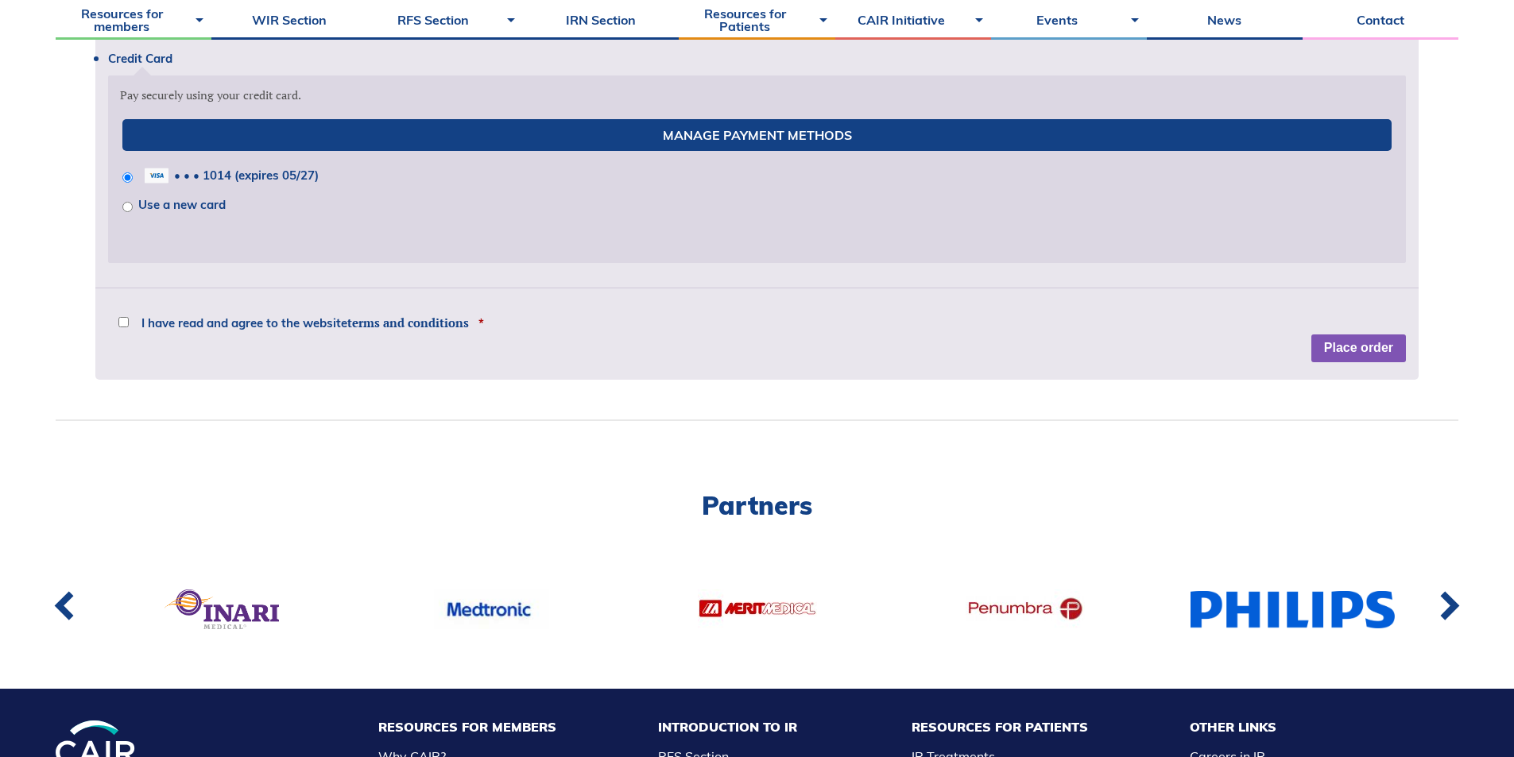
type input "MD, FRCPC"
click at [211, 323] on div "Credit Card Pay securely using your credit card. Manage Payment Methods • • • 1…" at bounding box center [756, 207] width 1323 height 348
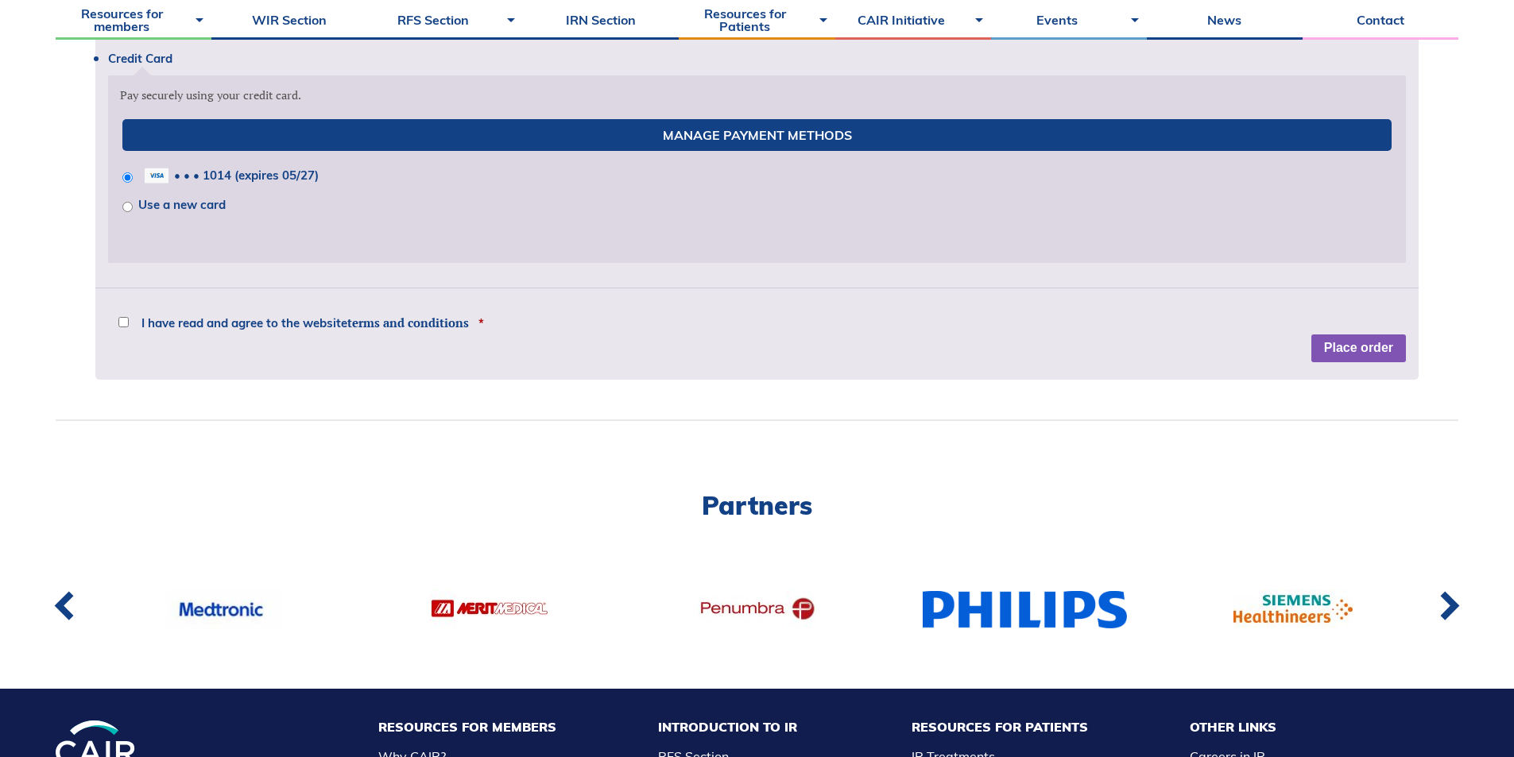
click at [126, 324] on input "I have read and agree to the website terms and conditions *" at bounding box center [123, 322] width 10 height 10
checkbox input "true"
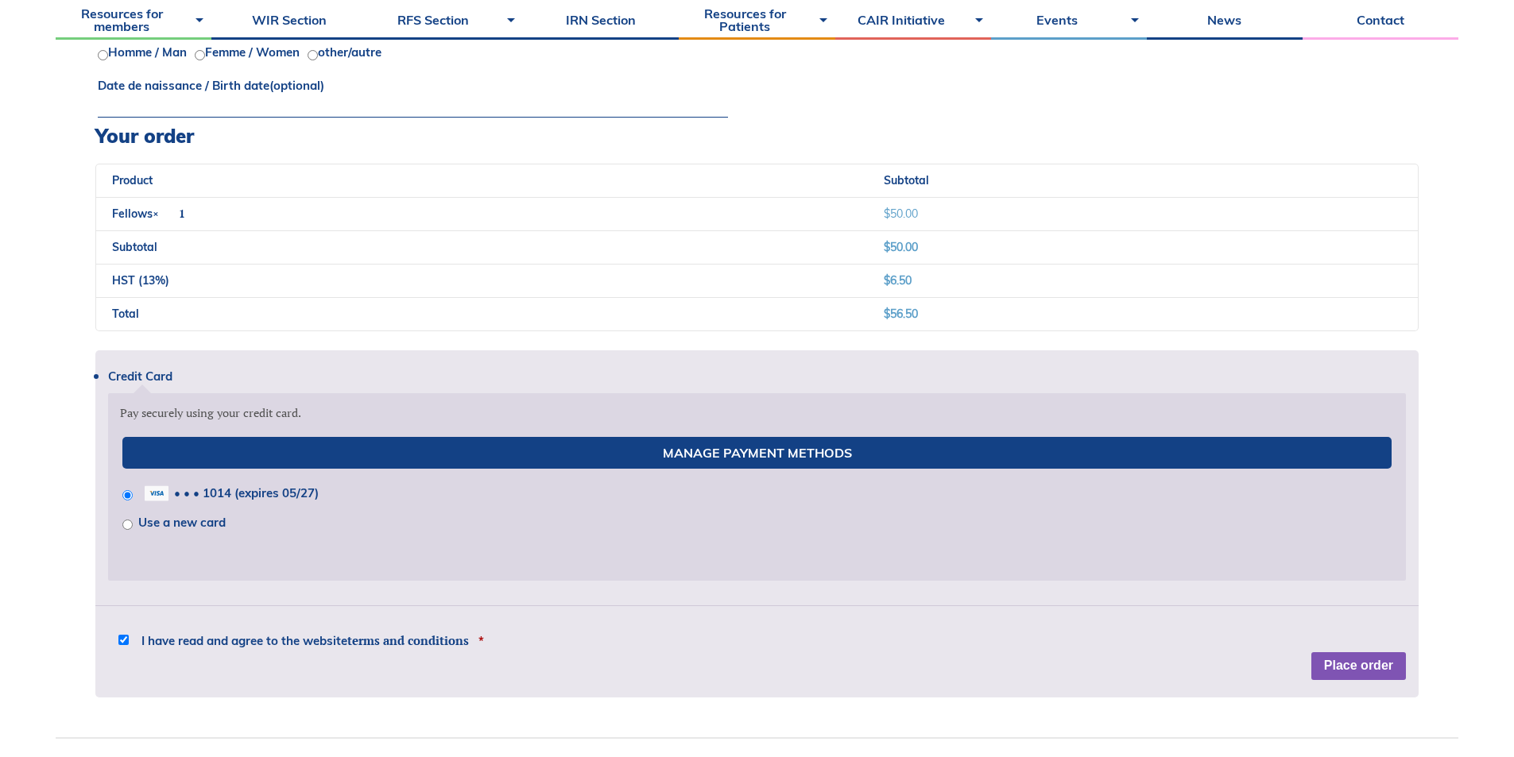
scroll to position [1184, 0]
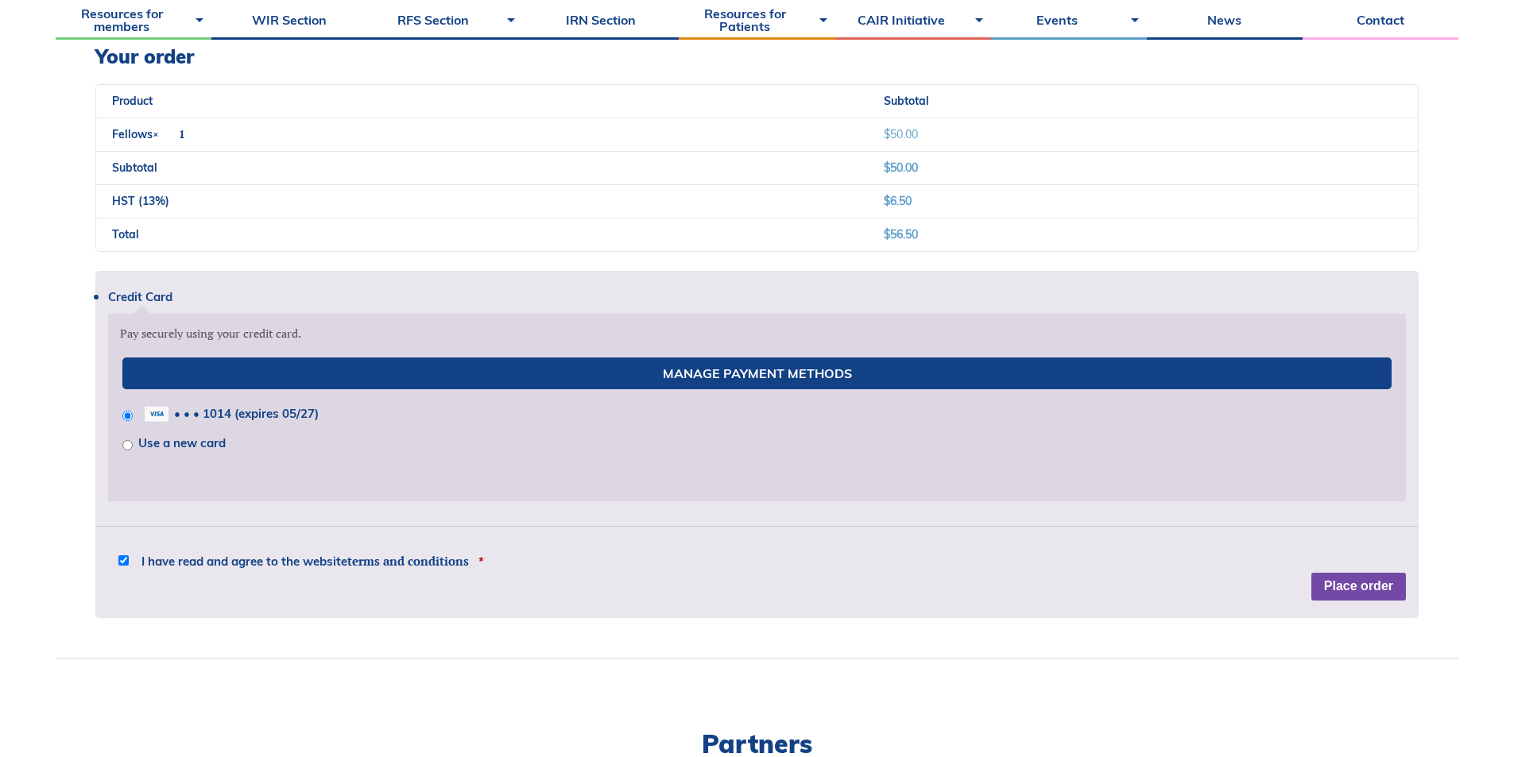
click at [1372, 584] on button "Place order" at bounding box center [1358, 587] width 95 height 29
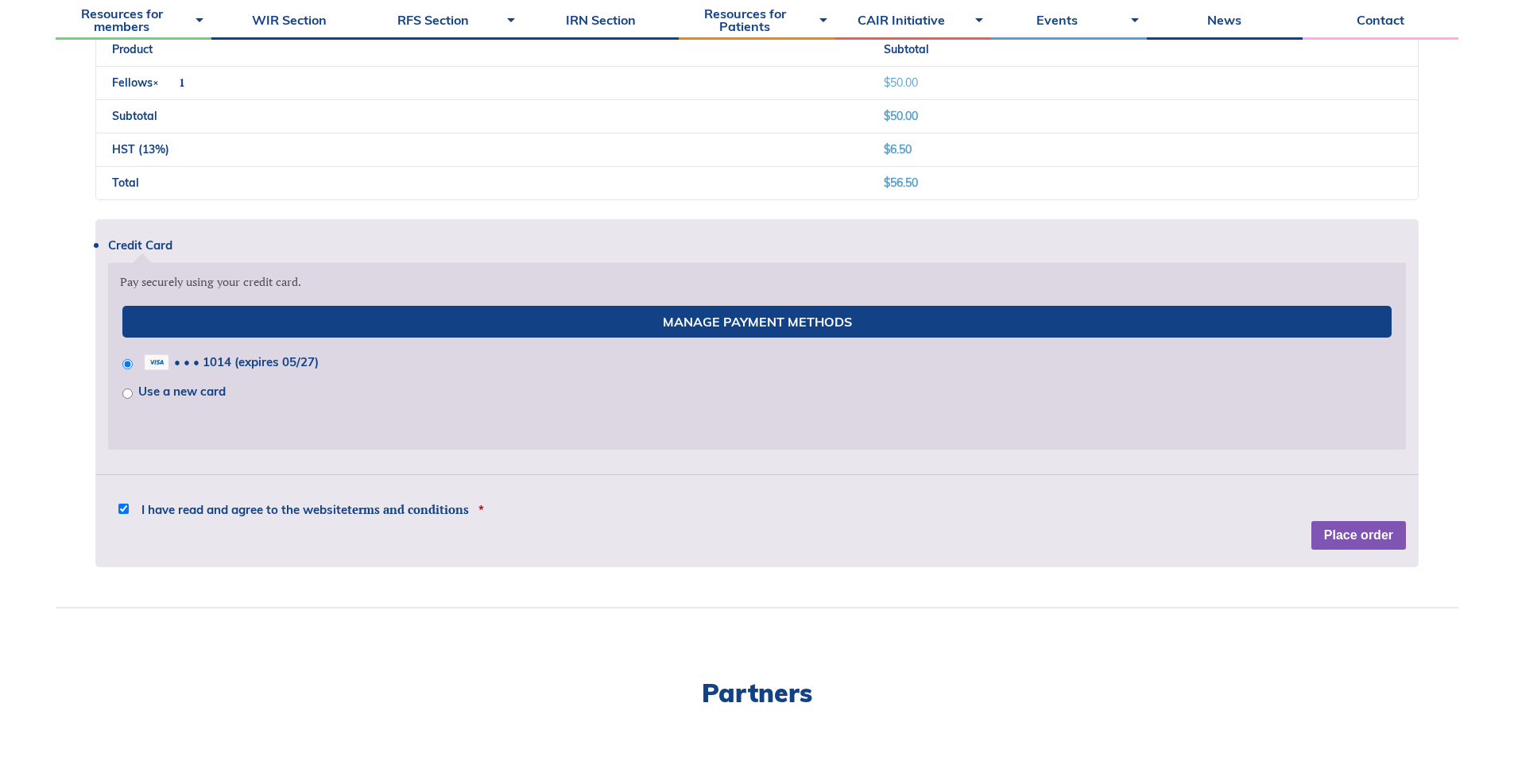
scroll to position [1465, 0]
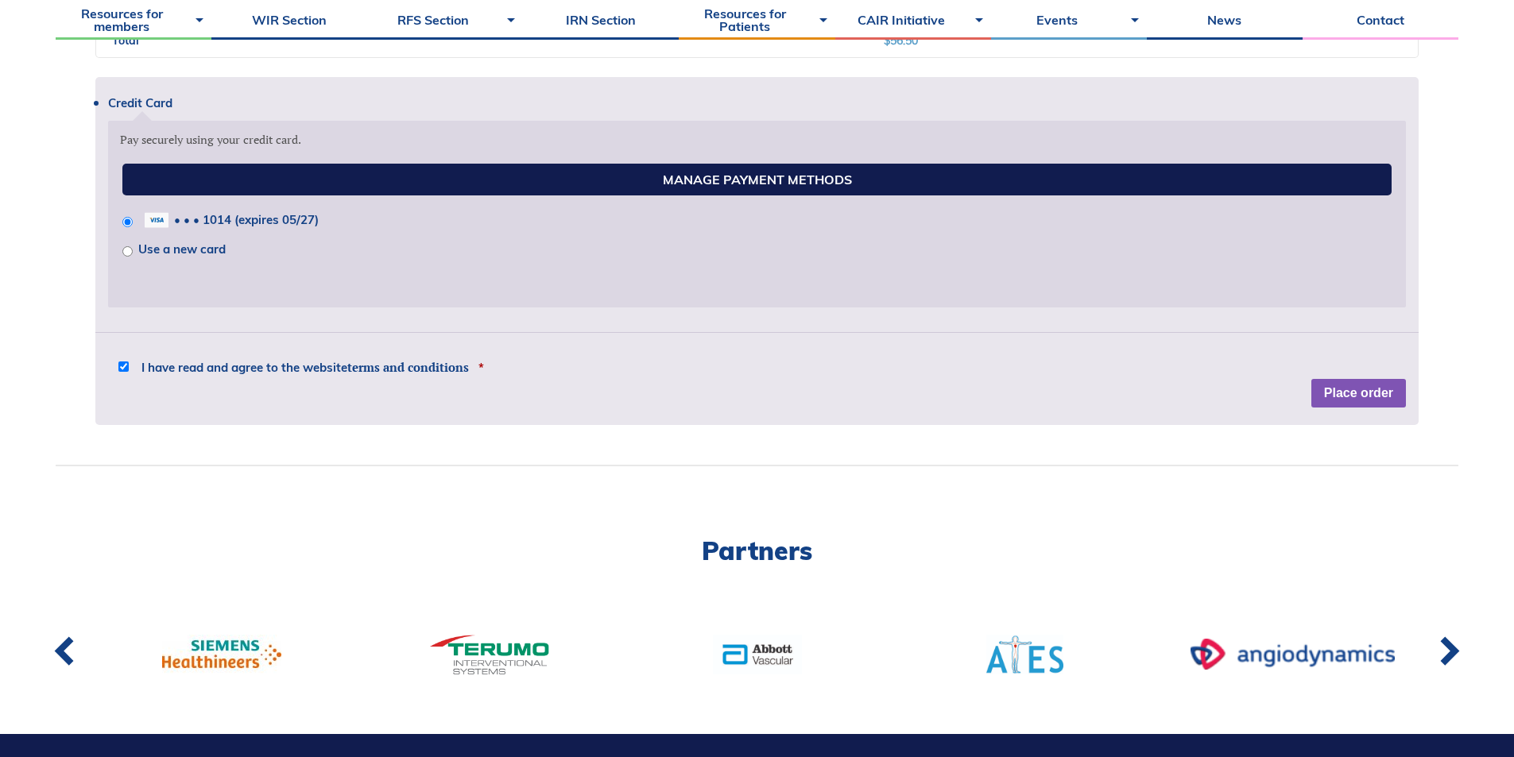
click at [456, 184] on link "Manage Payment Methods" at bounding box center [757, 180] width 1270 height 32
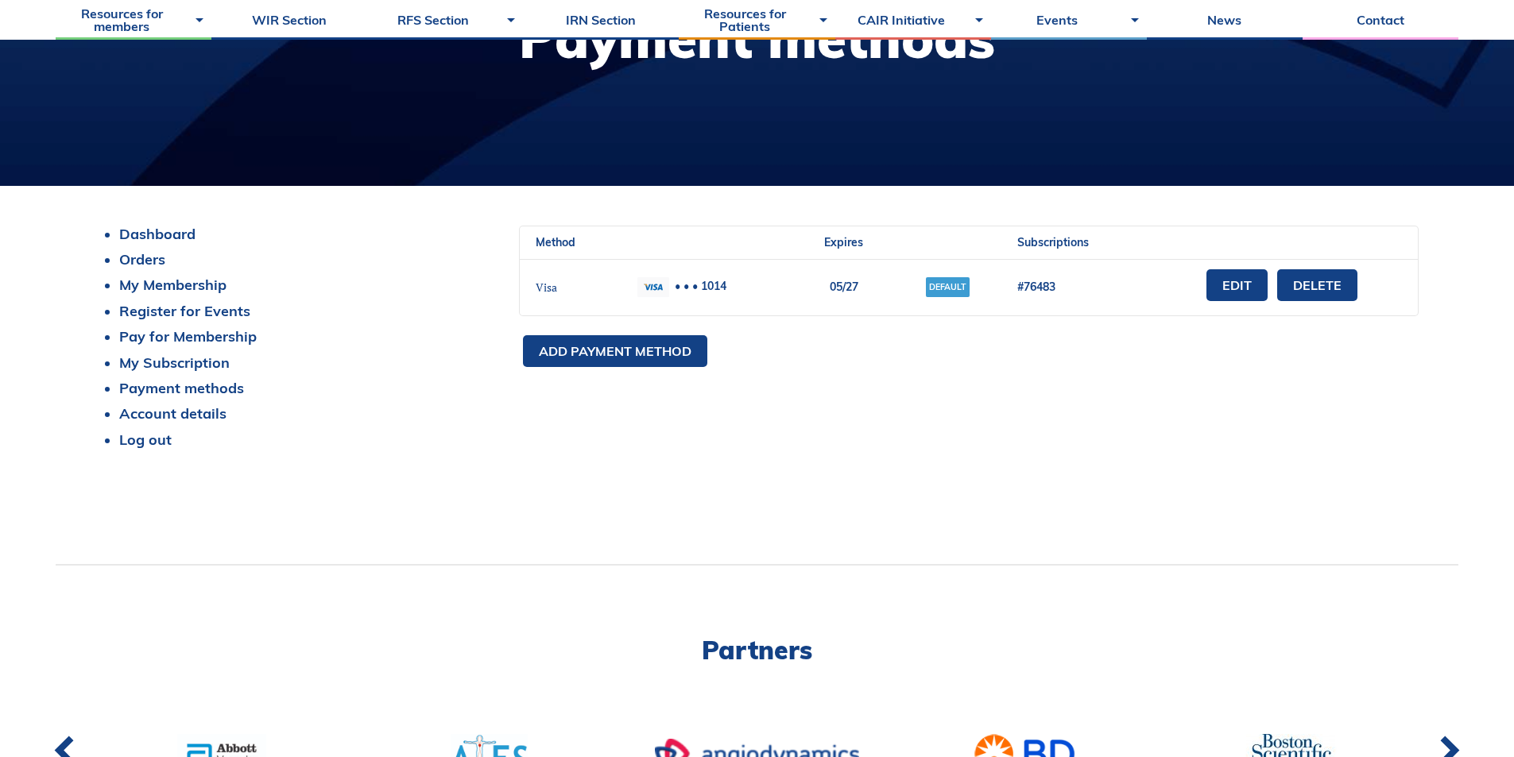
scroll to position [318, 0]
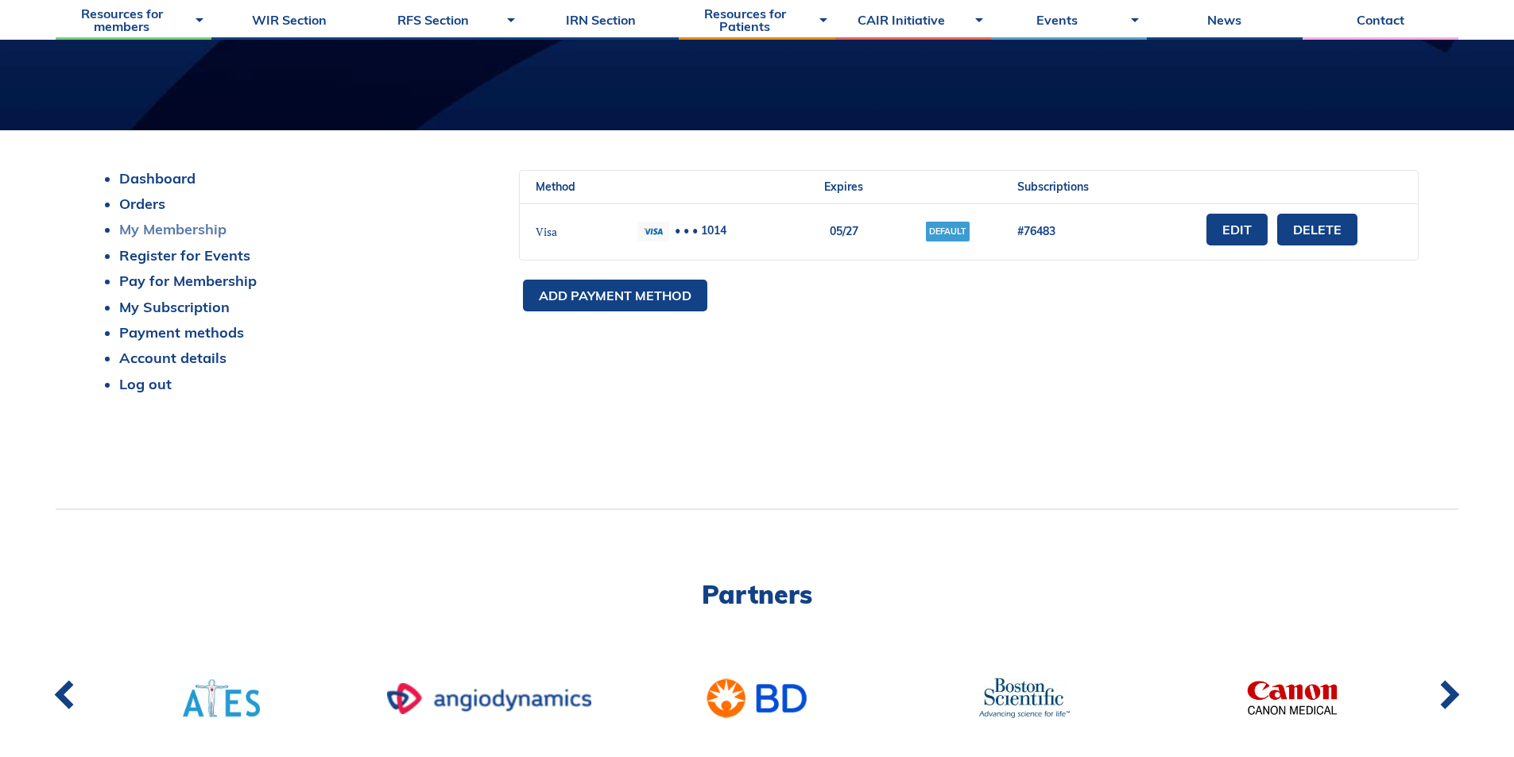
click at [184, 229] on link "My Membership" at bounding box center [172, 229] width 107 height 18
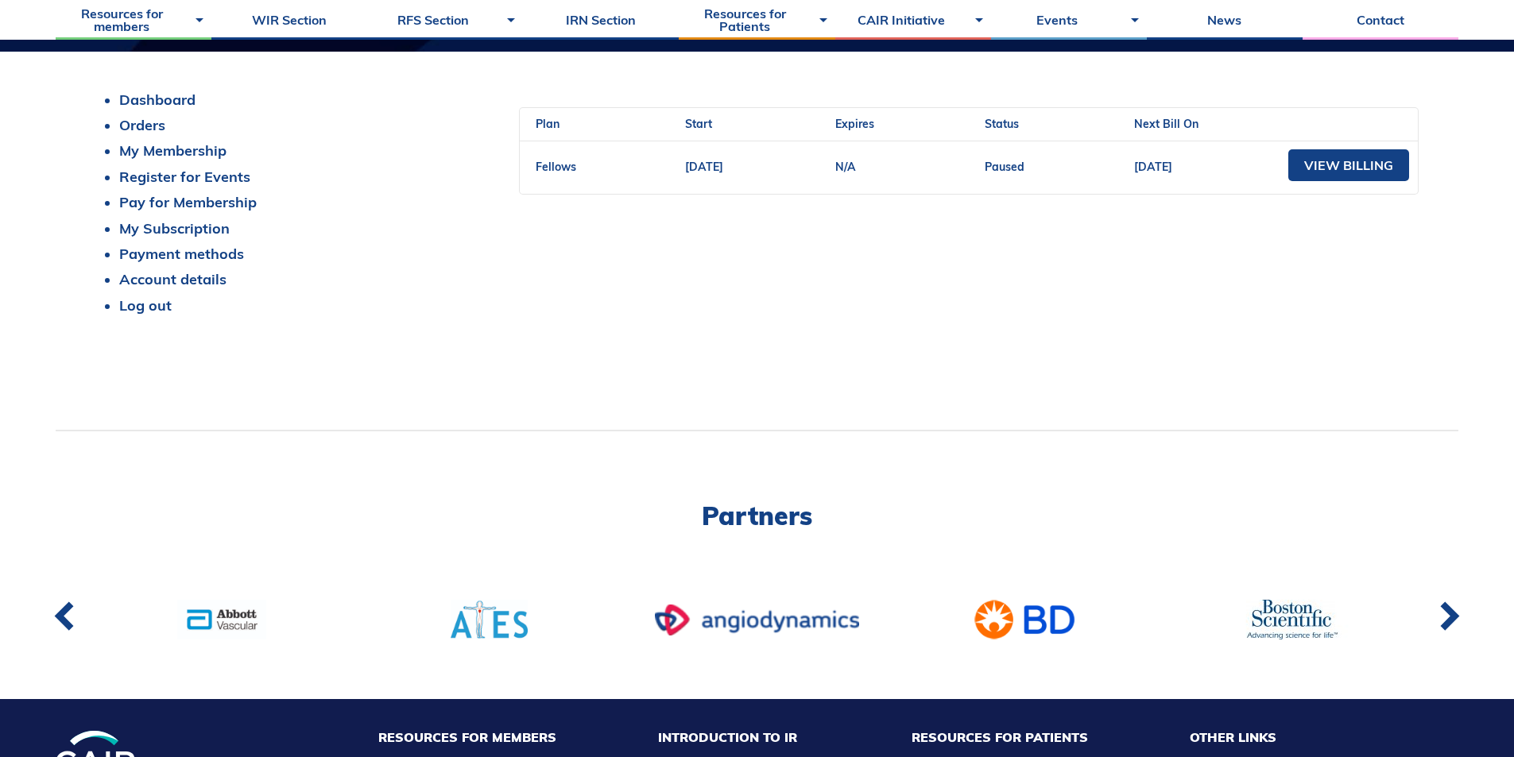
scroll to position [397, 0]
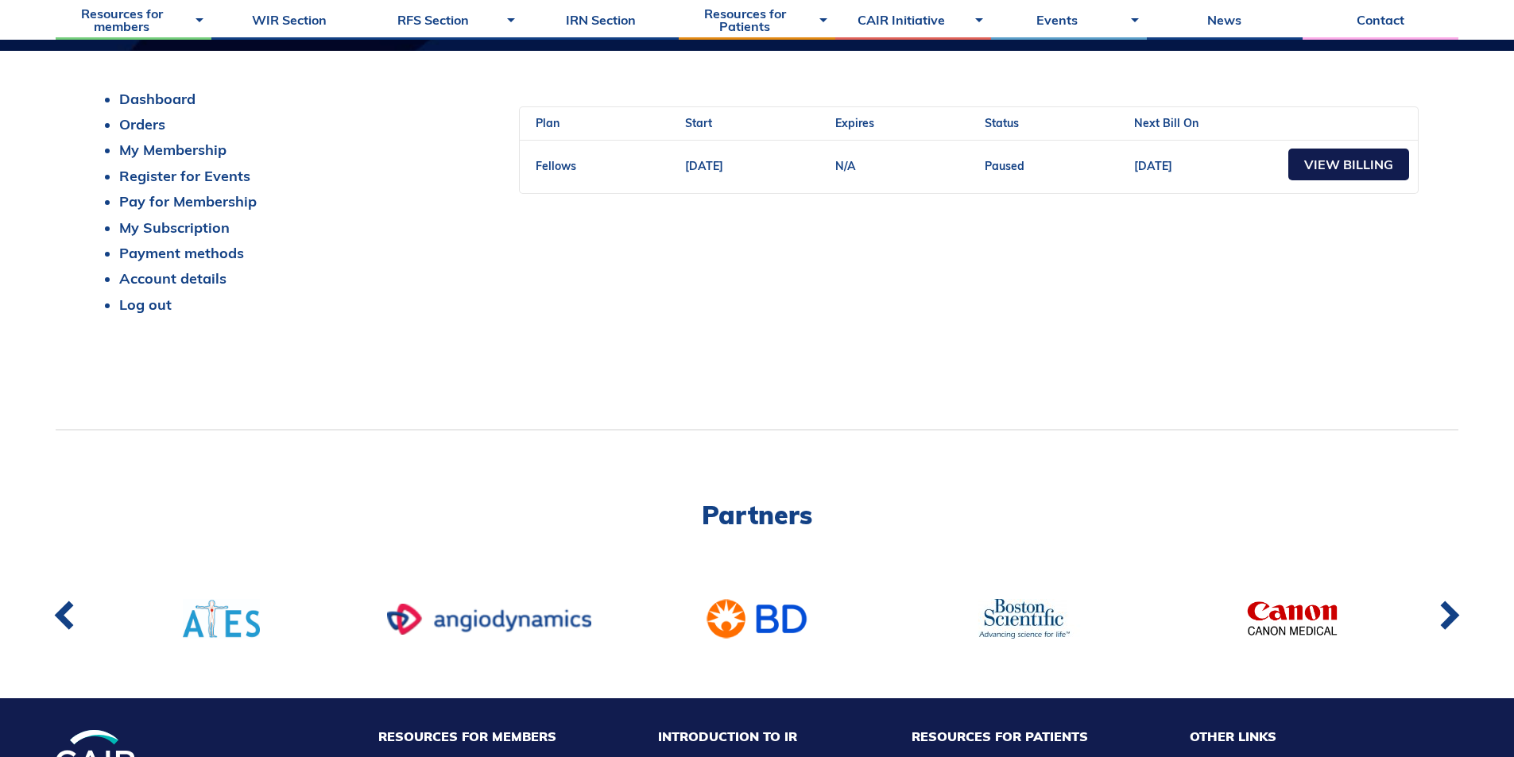
click at [1352, 161] on link "View Billing" at bounding box center [1348, 165] width 121 height 32
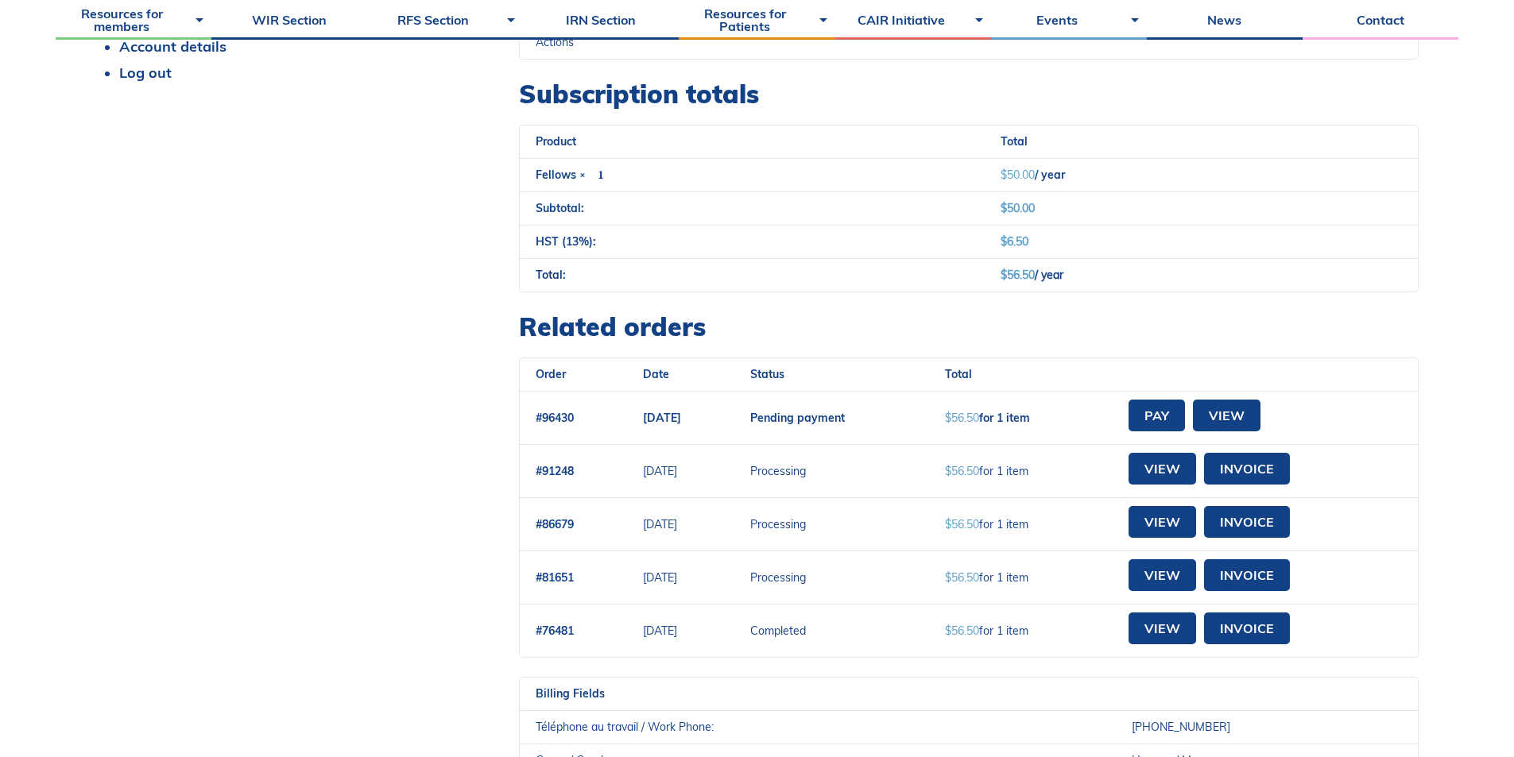
scroll to position [636, 0]
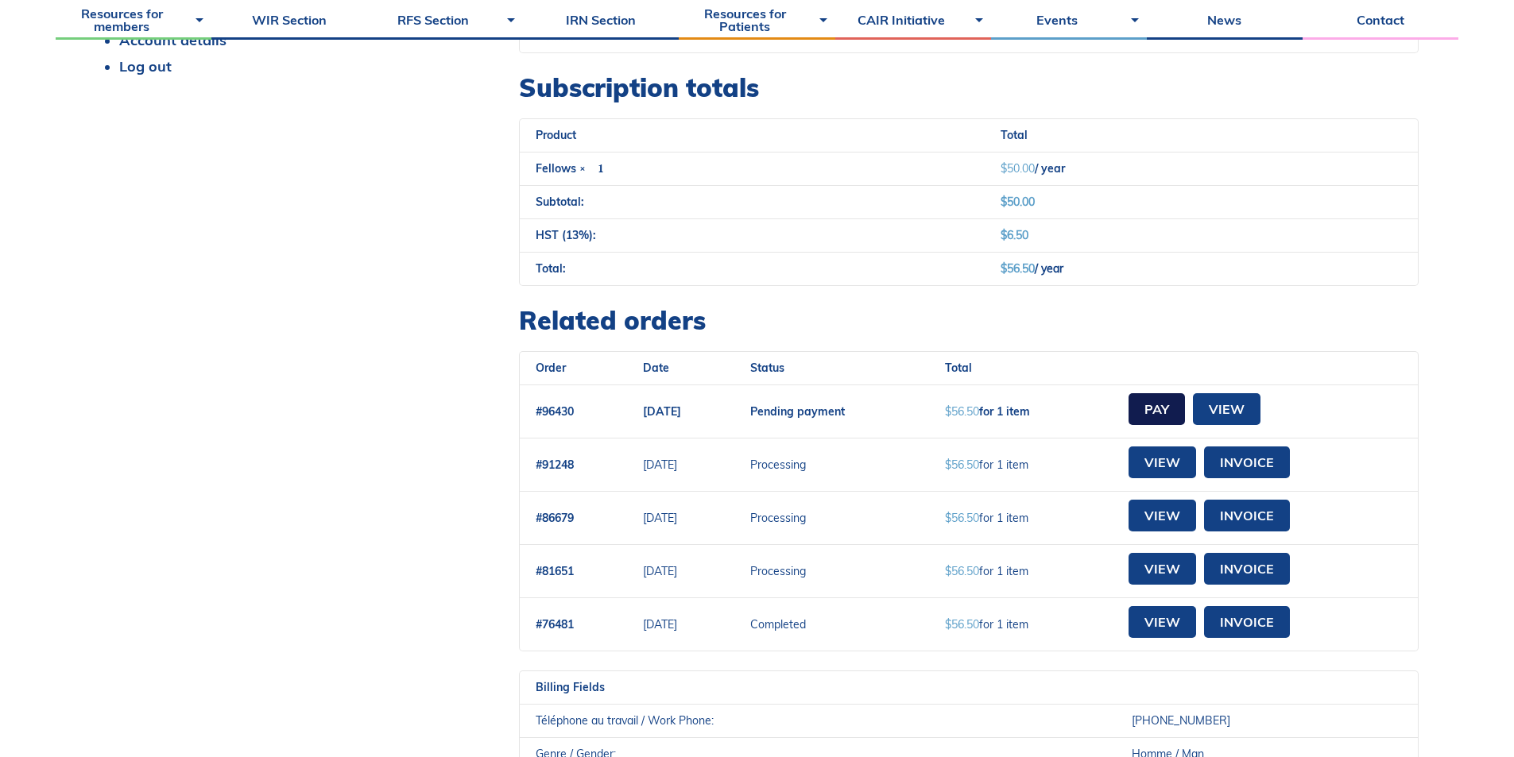
click at [1180, 414] on link "Pay" at bounding box center [1157, 409] width 56 height 32
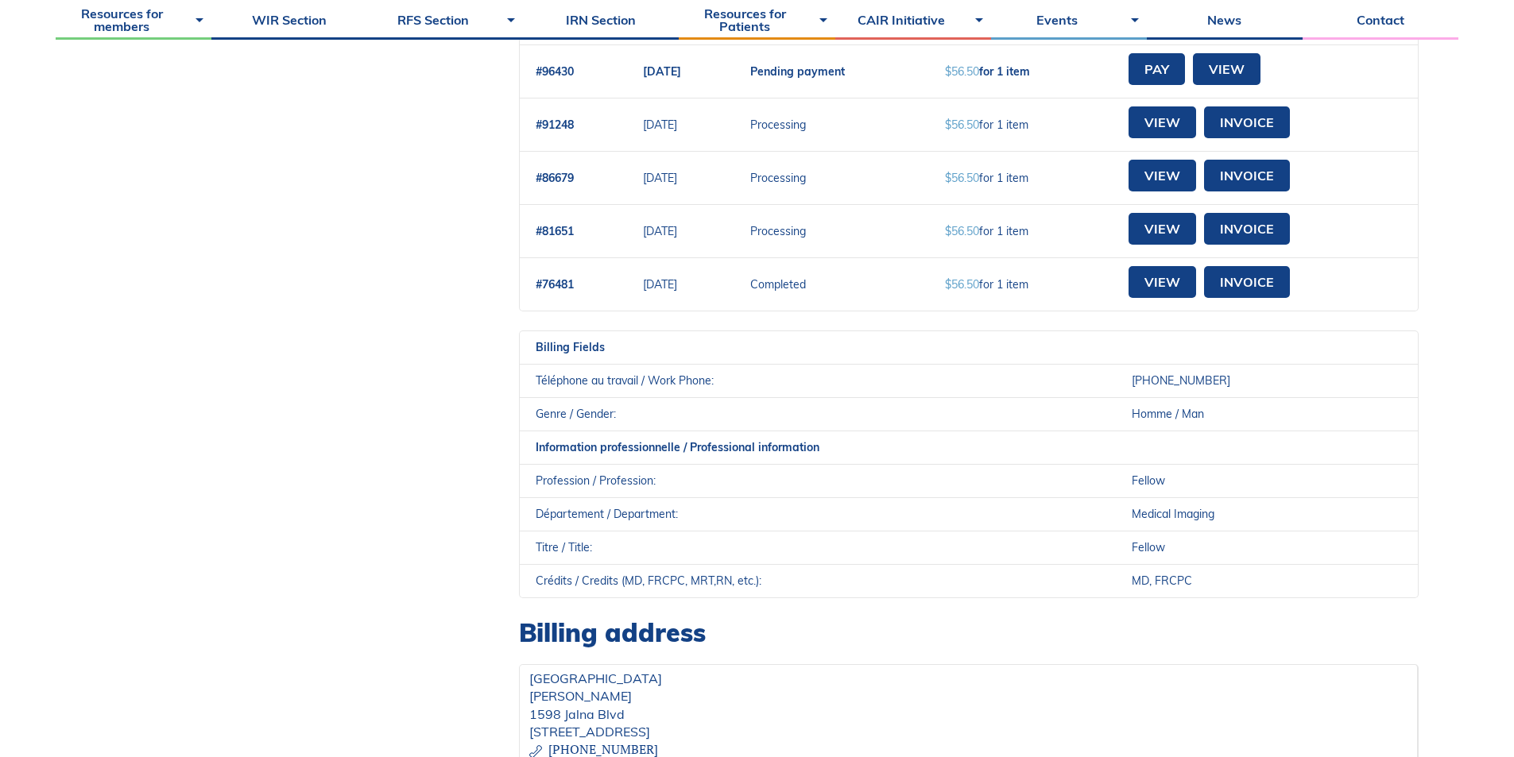
scroll to position [1184, 0]
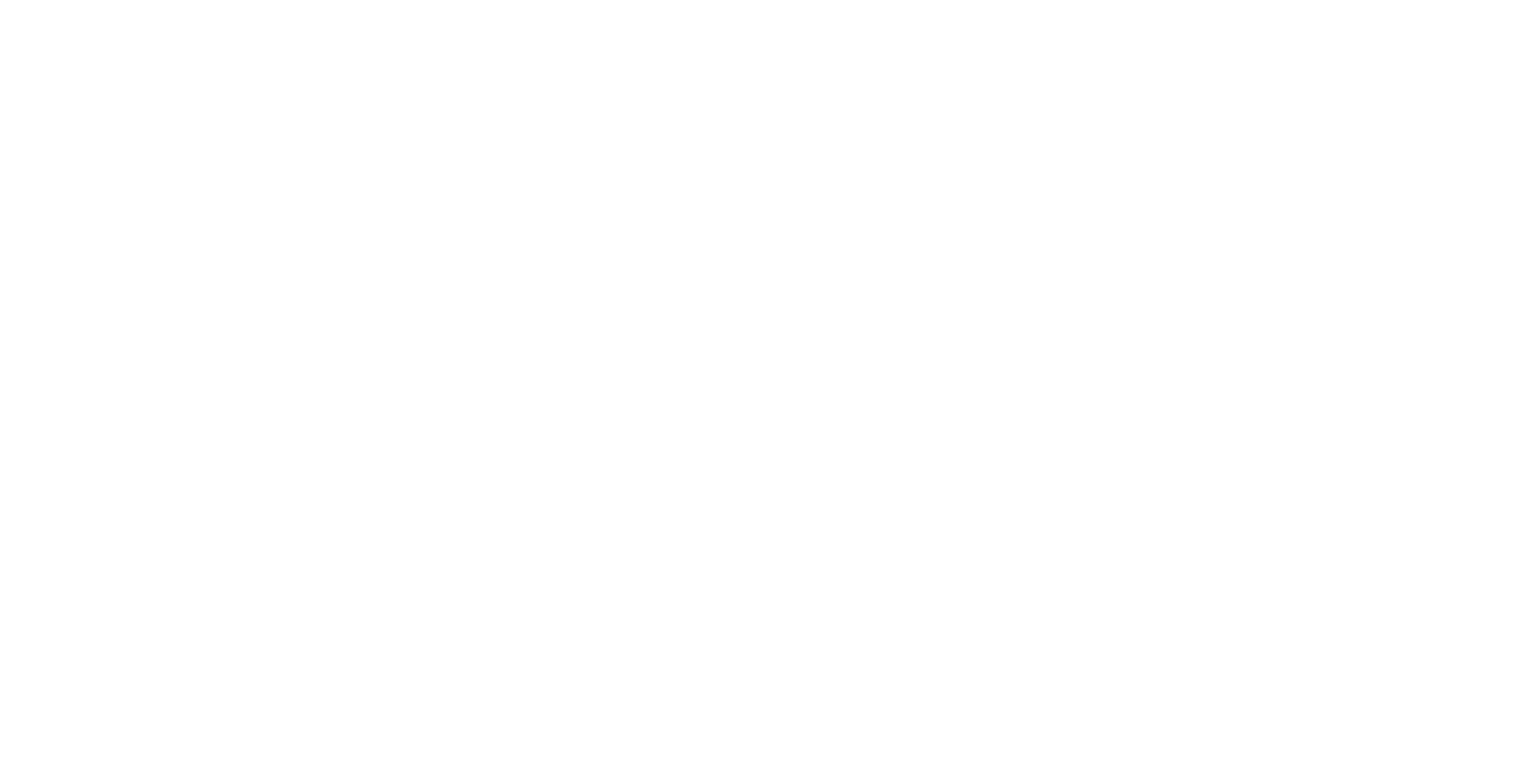
select select "ON"
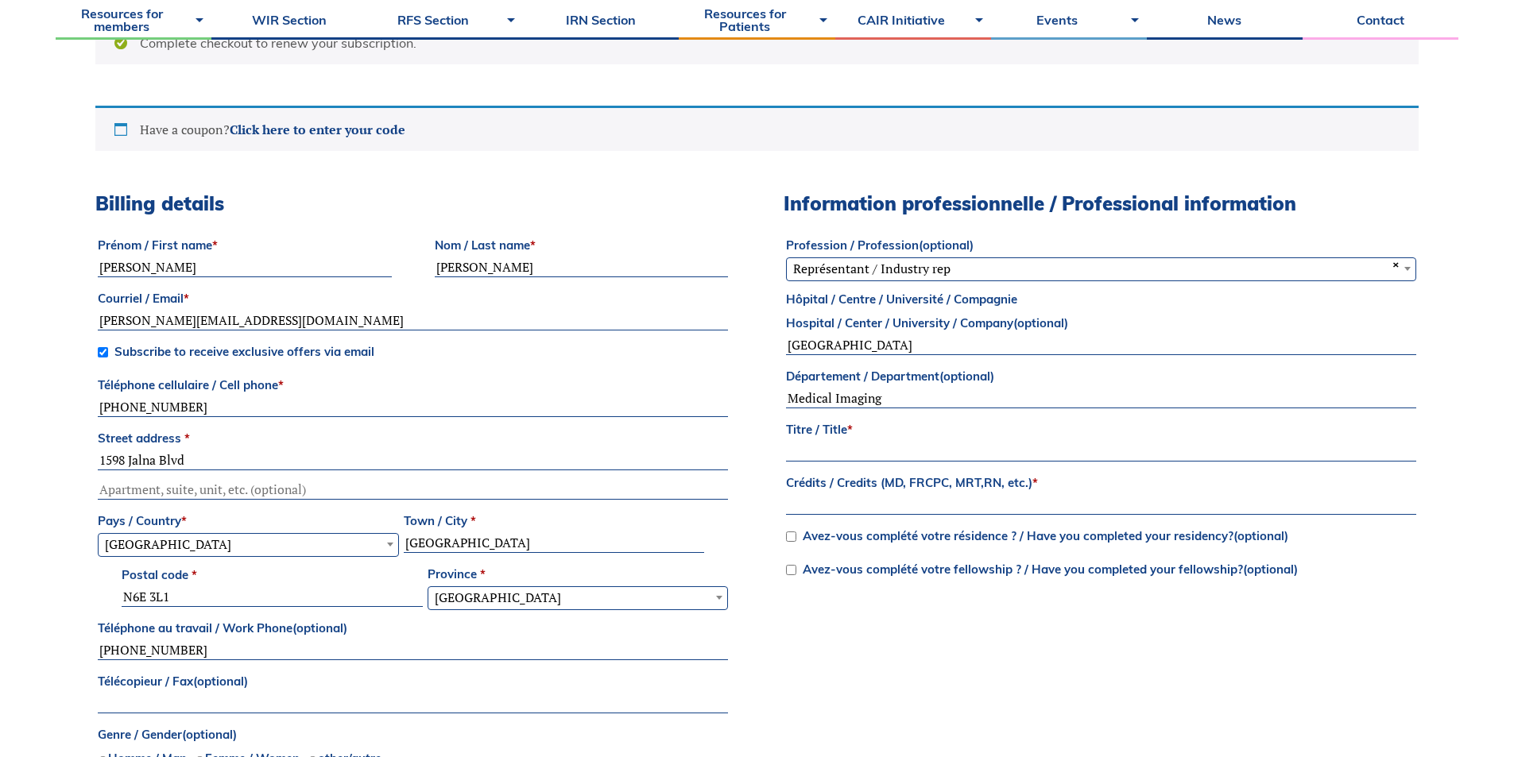
scroll to position [477, 0]
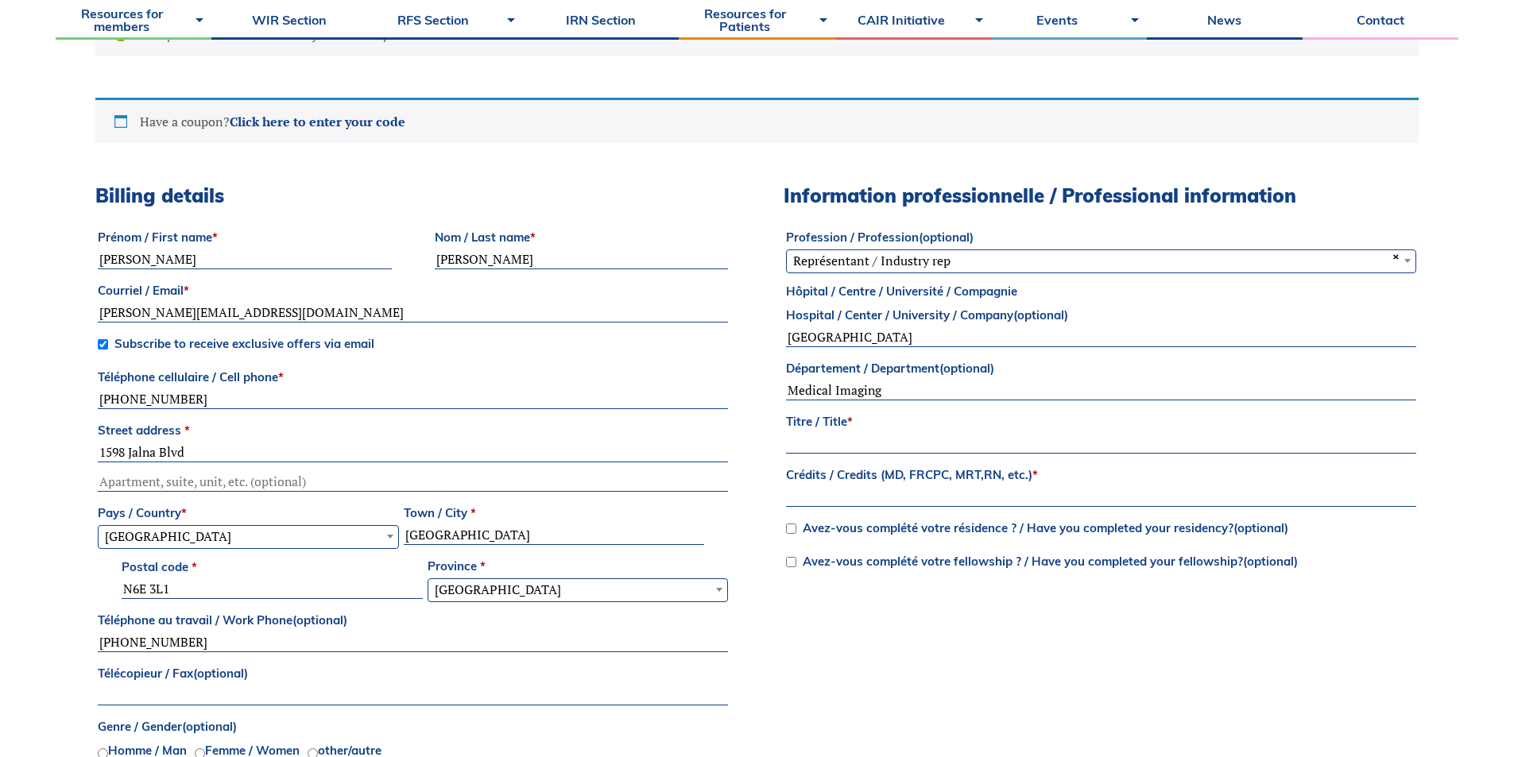
drag, startPoint x: 211, startPoint y: 455, endPoint x: 135, endPoint y: 459, distance: 75.6
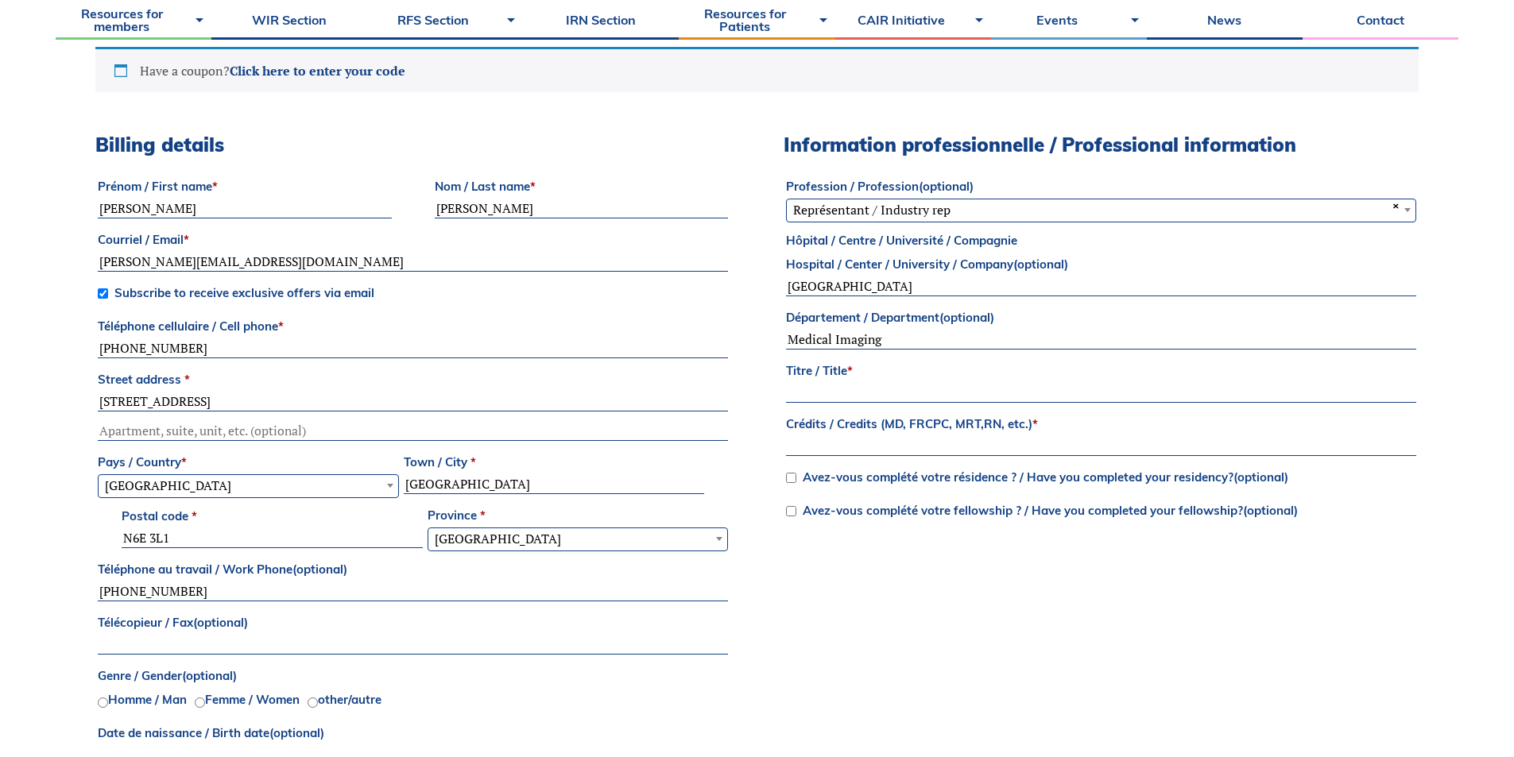
scroll to position [556, 0]
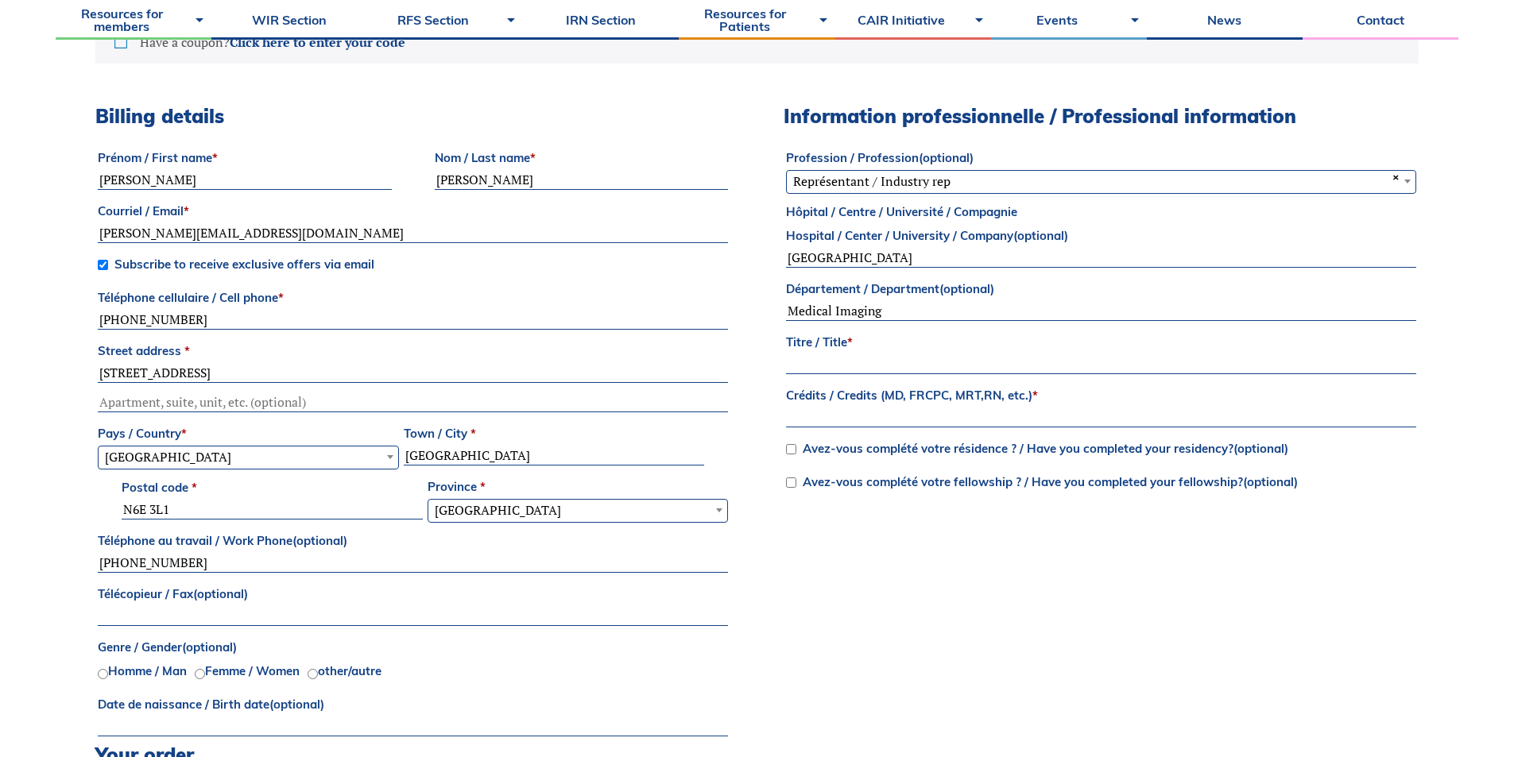
type input "[STREET_ADDRESS]"
click at [438, 458] on input "[GEOGRAPHIC_DATA]" at bounding box center [554, 456] width 301 height 19
click at [436, 448] on input "[GEOGRAPHIC_DATA]" at bounding box center [554, 456] width 301 height 19
drag, startPoint x: 462, startPoint y: 451, endPoint x: 234, endPoint y: 429, distance: 229.1
click at [246, 432] on div "Prénom / First name * [PERSON_NAME] / Last name * [PERSON_NAME] / Email * [PERS…" at bounding box center [412, 444] width 635 height 600
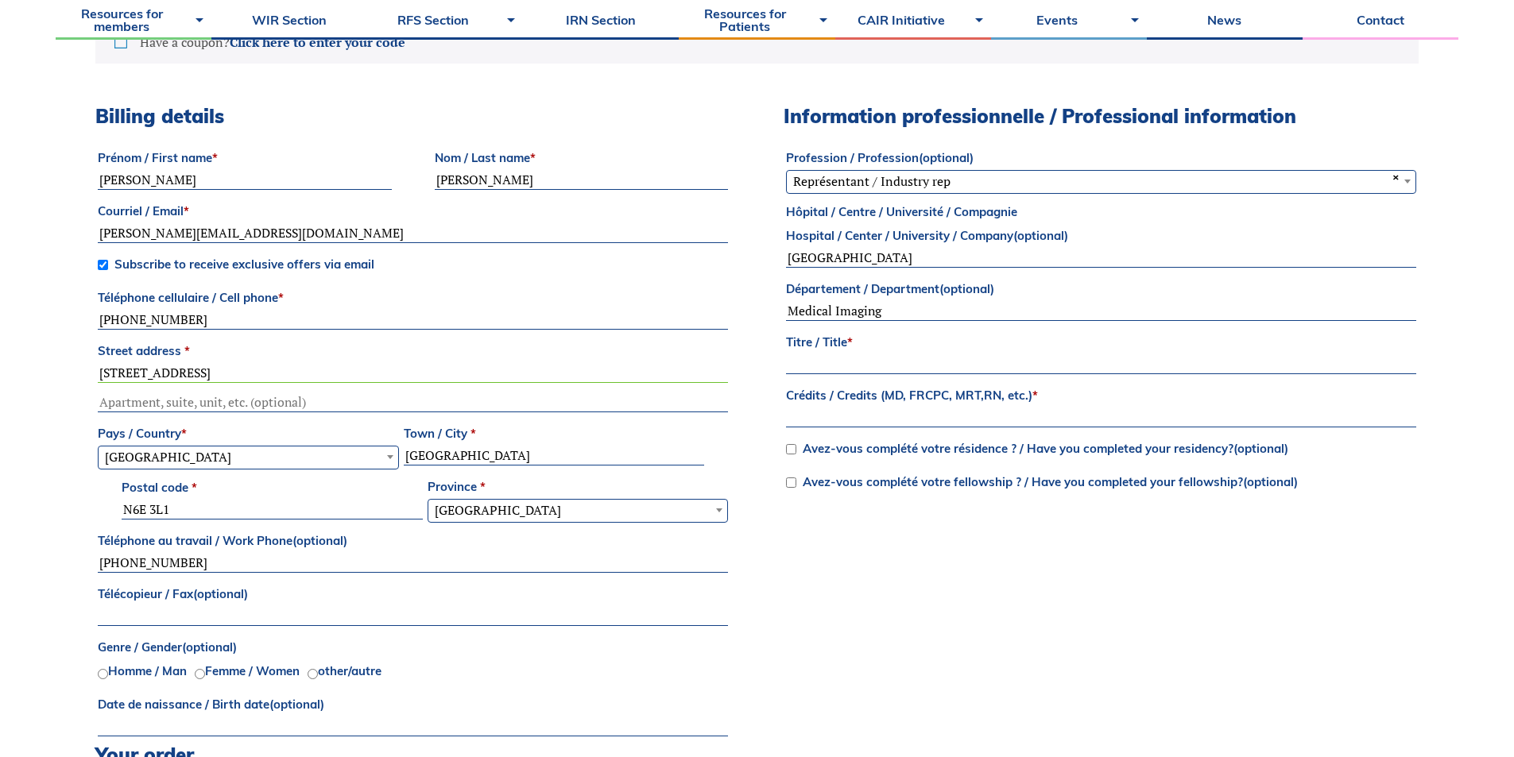
type input "[GEOGRAPHIC_DATA]"
drag, startPoint x: 55, startPoint y: 498, endPoint x: 0, endPoint y: 482, distance: 57.1
type input "L7M 4J5"
click at [865, 357] on input "Titre / Title *" at bounding box center [1101, 364] width 630 height 19
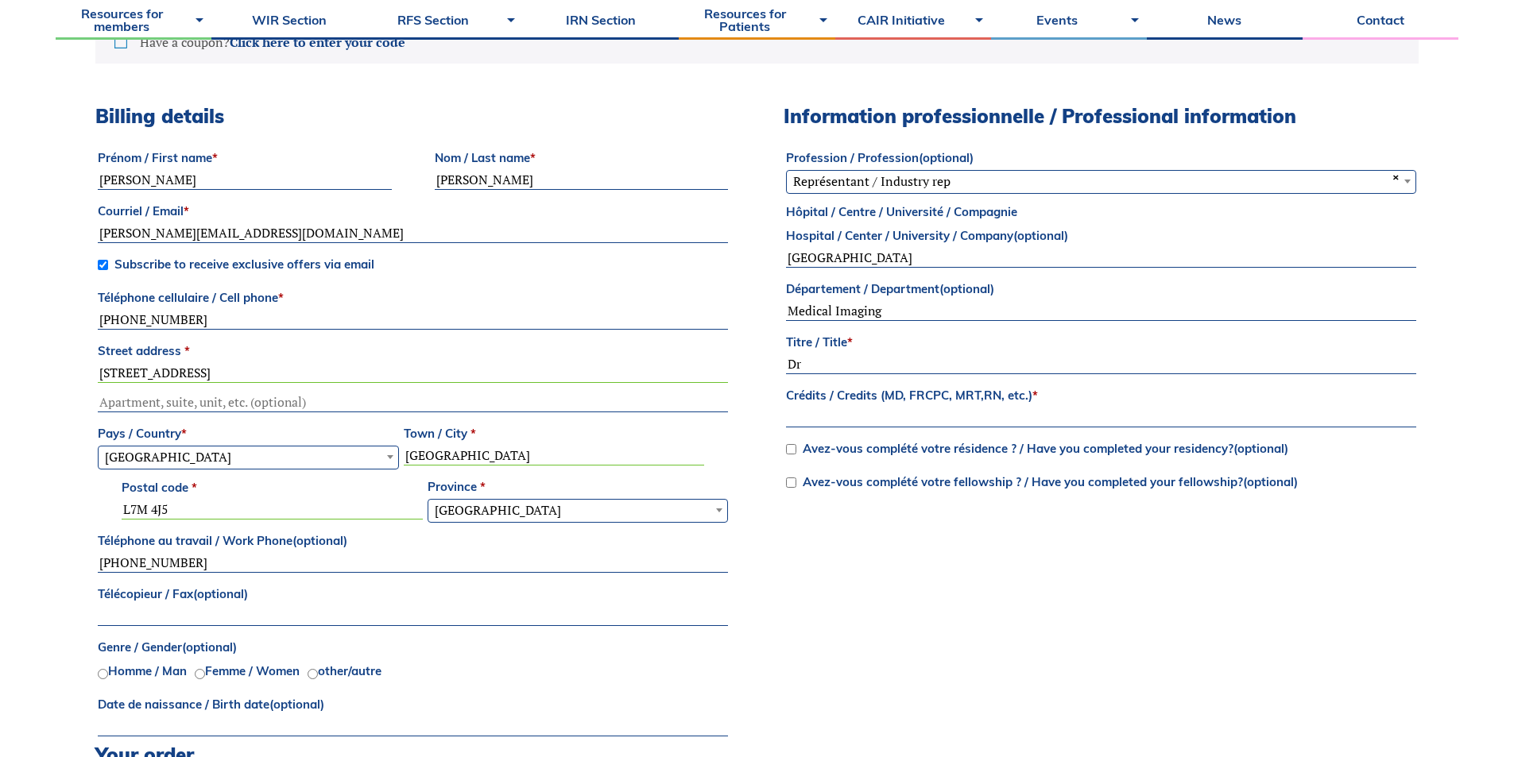
type input "Dr"
click at [836, 413] on input "Crédits / Credits (MD, FRCPC, MRT,RN, etc.) *" at bounding box center [1101, 418] width 630 height 19
type input "MD, FRCPC"
click at [963, 571] on div "Billing details Prénom / First name * [PERSON_NAME] / Last name * [PERSON_NAME]…" at bounding box center [756, 424] width 1323 height 639
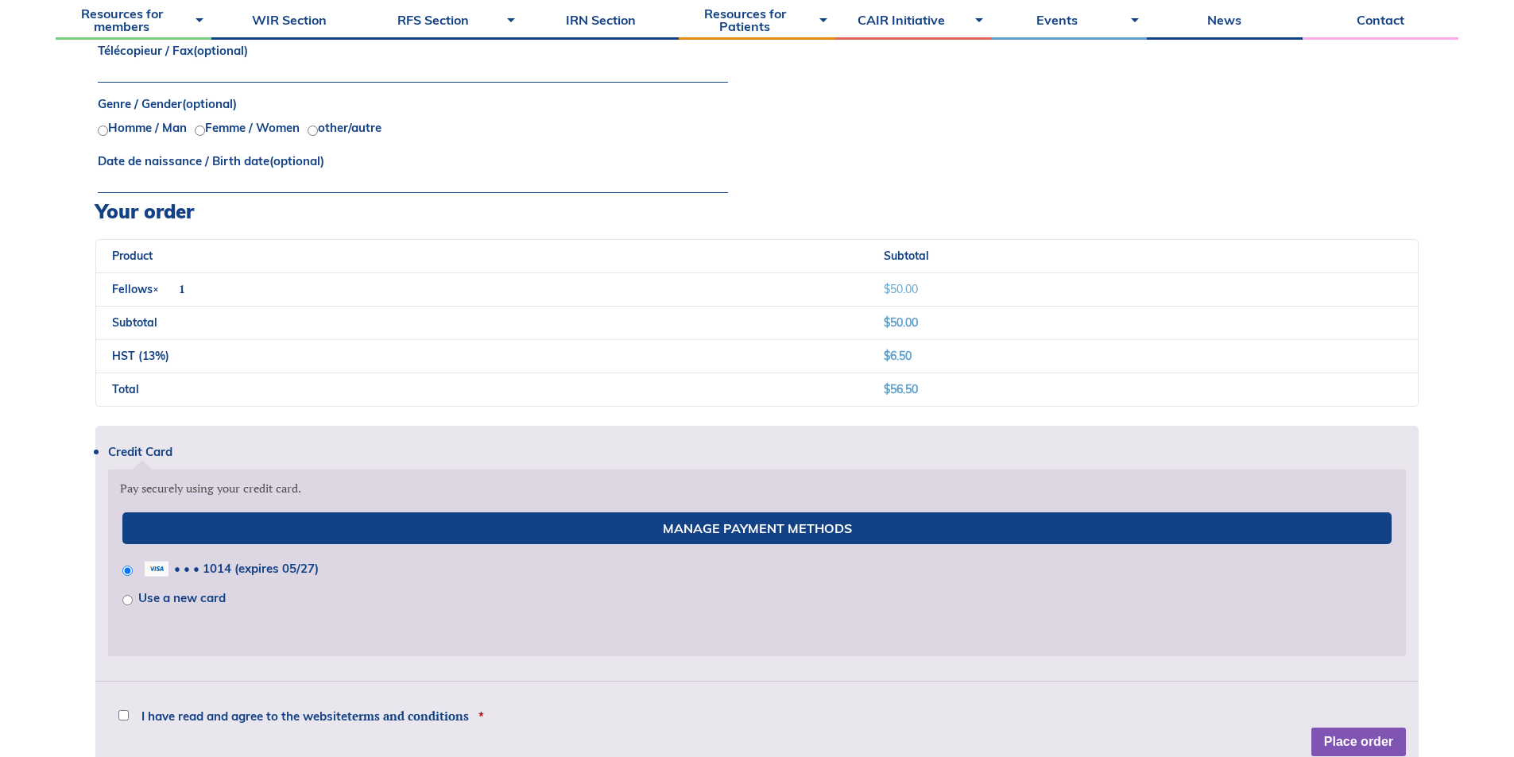
scroll to position [1192, 0]
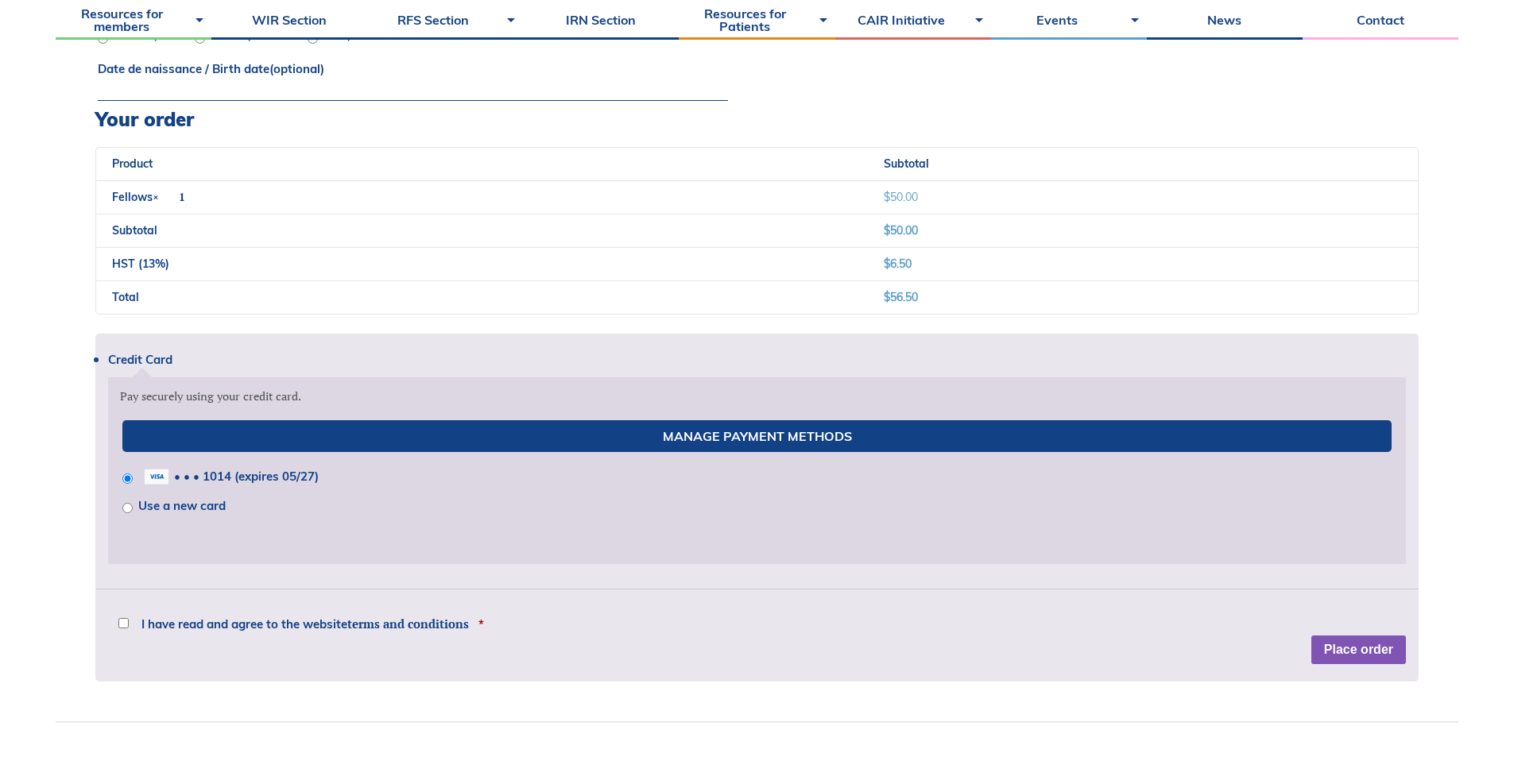
click at [124, 619] on input "I have read and agree to the website terms and conditions *" at bounding box center [123, 623] width 10 height 10
checkbox input "true"
click at [1354, 645] on button "Place order" at bounding box center [1358, 650] width 95 height 29
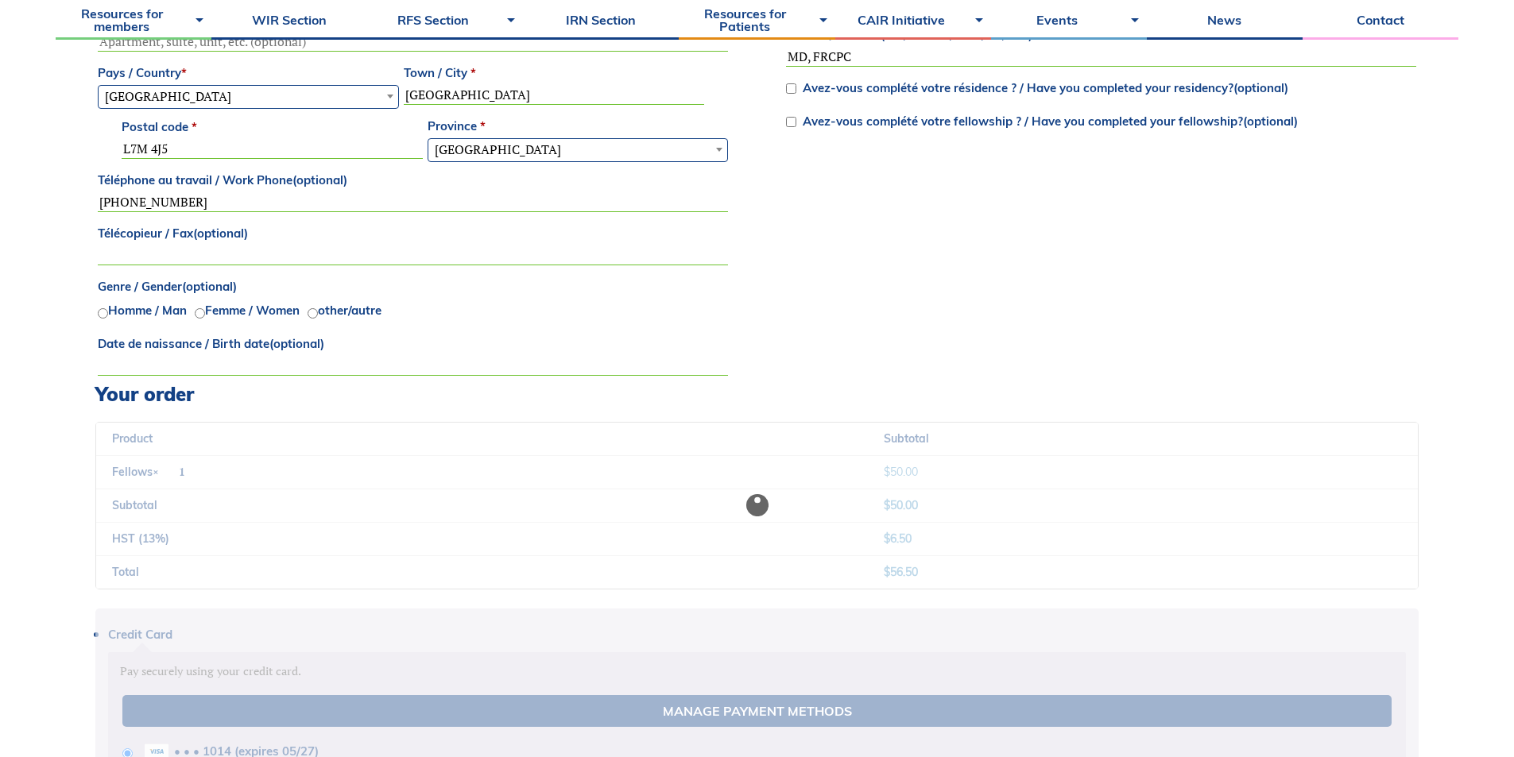
scroll to position [1227, 0]
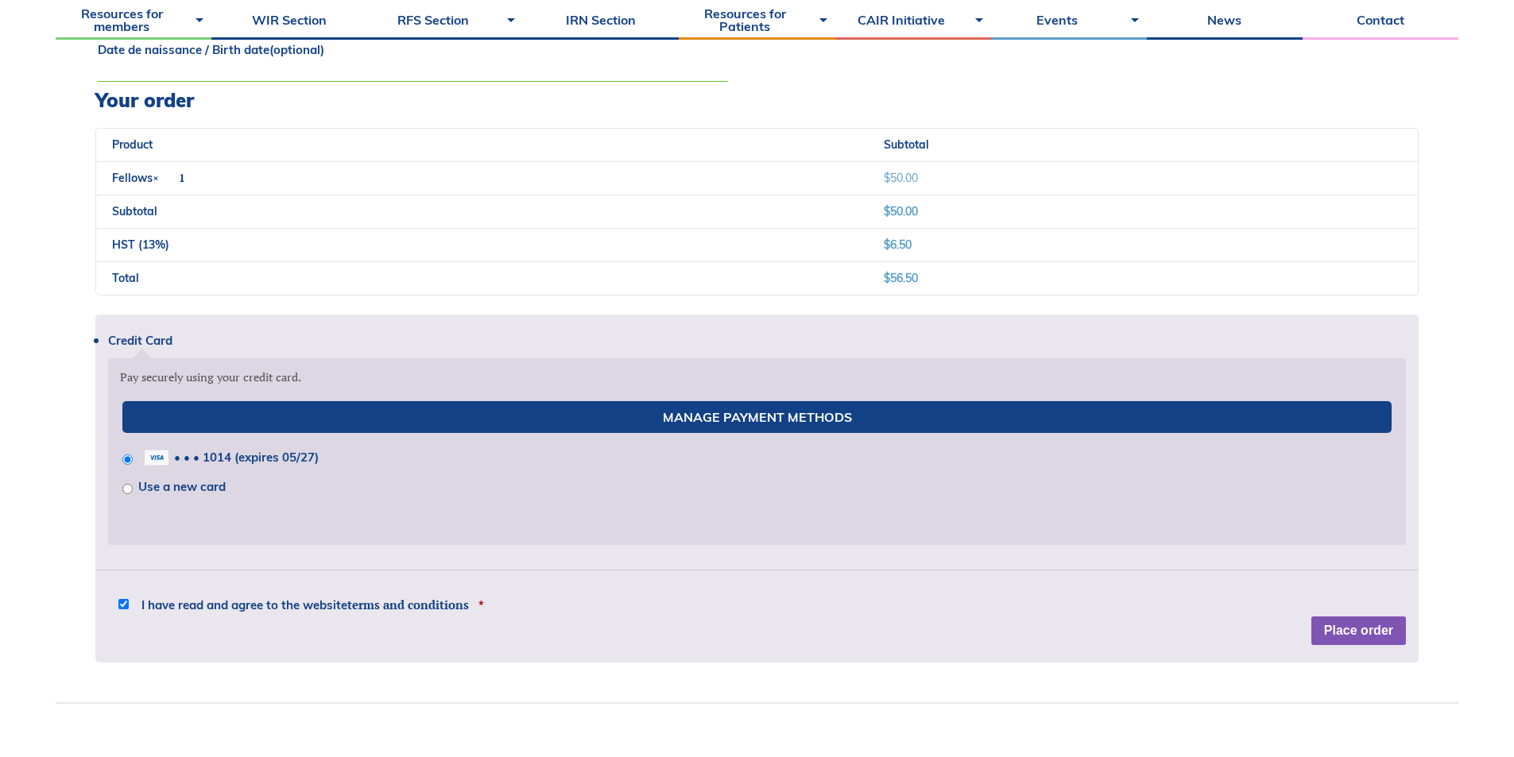
click at [157, 488] on label "Use a new card" at bounding box center [181, 486] width 87 height 15
click at [133, 488] on input "Use a new card" at bounding box center [127, 489] width 10 height 10
radio input "true"
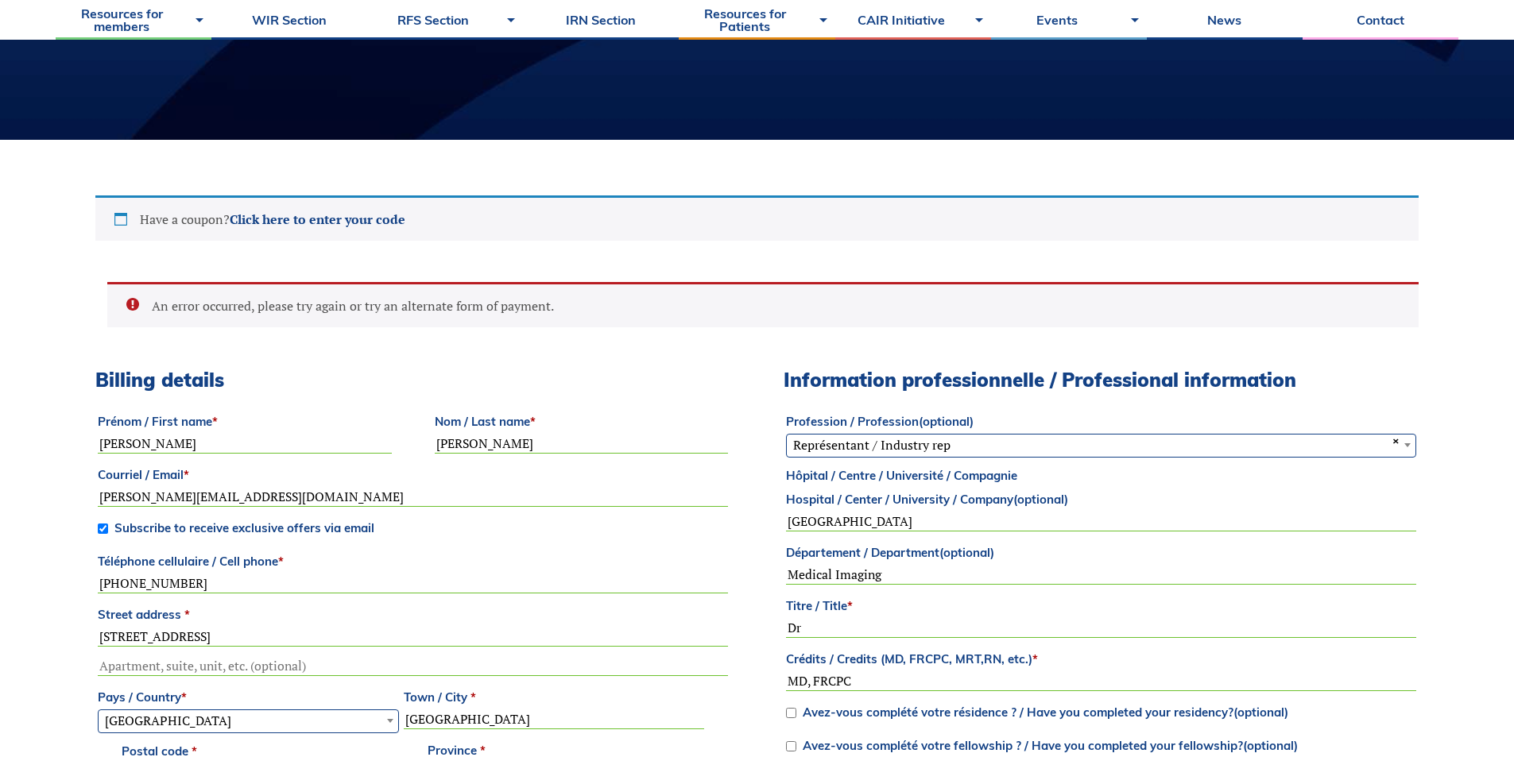
scroll to position [34, 0]
